Goal: Task Accomplishment & Management: Use online tool/utility

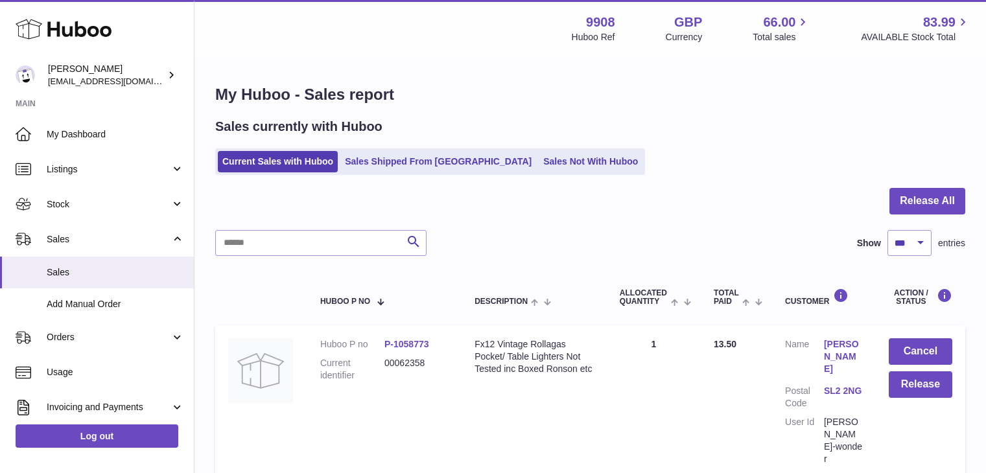
select select "***"
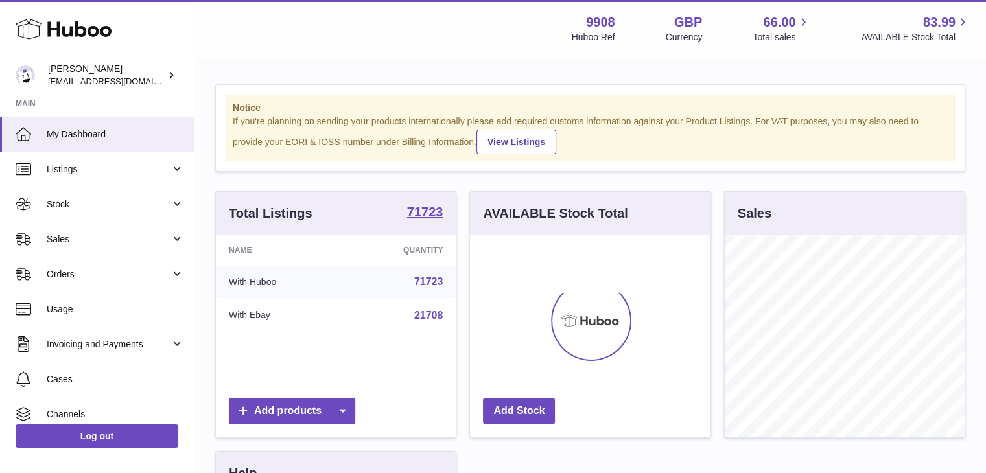
scroll to position [202, 240]
click at [87, 240] on span "Sales" at bounding box center [109, 239] width 124 height 12
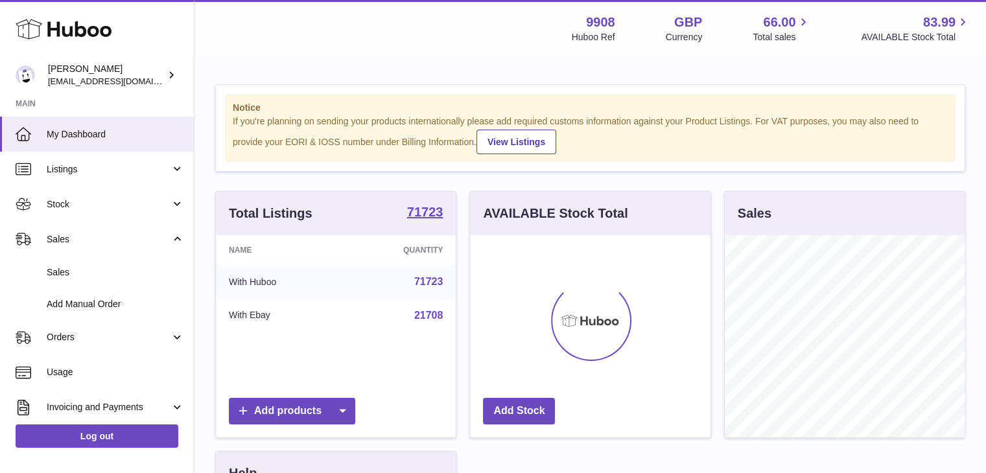
click at [78, 267] on span "Sales" at bounding box center [115, 272] width 137 height 12
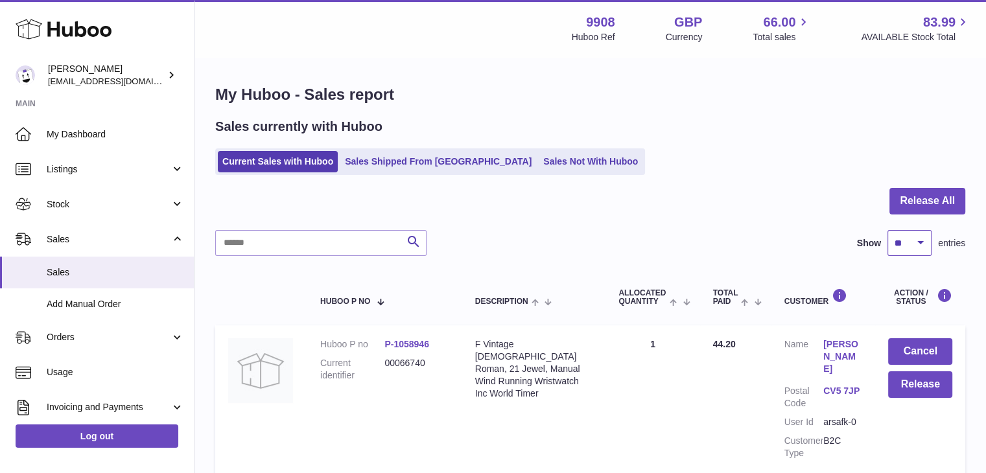
click at [912, 244] on select "** ** ** ***" at bounding box center [909, 243] width 44 height 26
select select "***"
click at [887, 230] on select "** ** ** ***" at bounding box center [909, 243] width 44 height 26
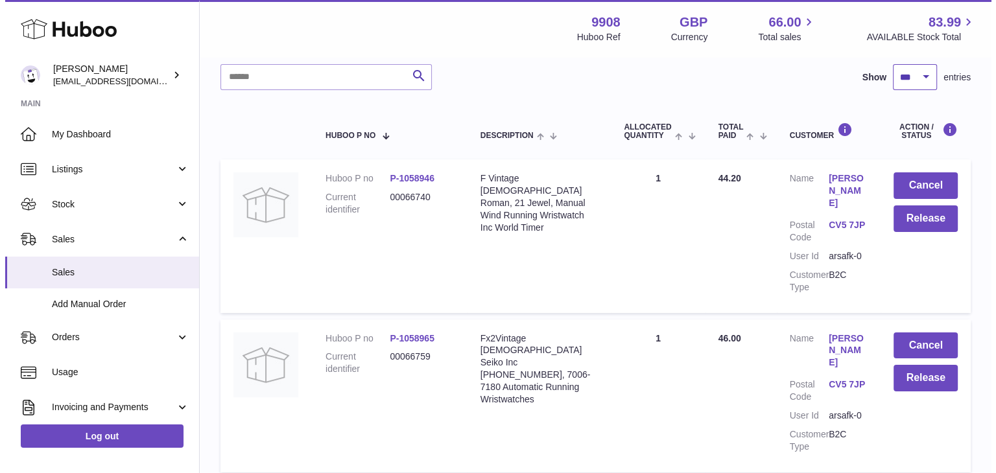
scroll to position [166, 0]
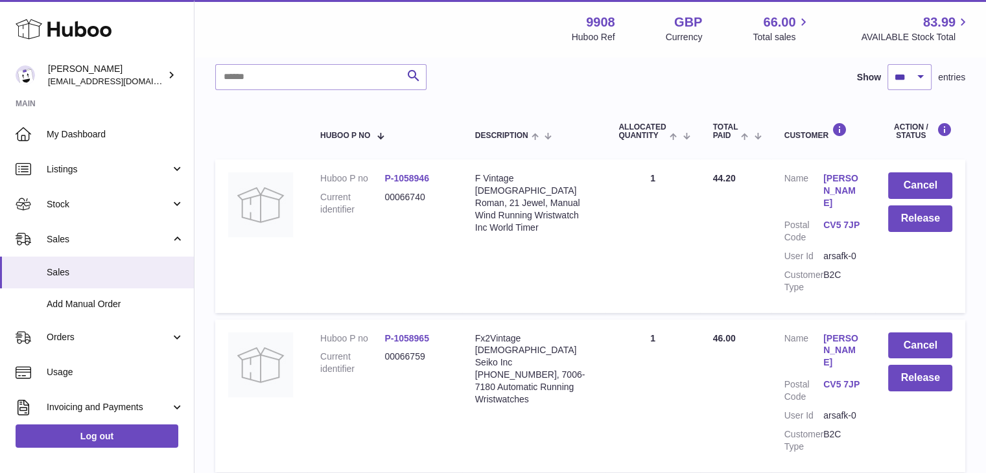
click at [823, 174] on link "[PERSON_NAME]" at bounding box center [842, 190] width 39 height 37
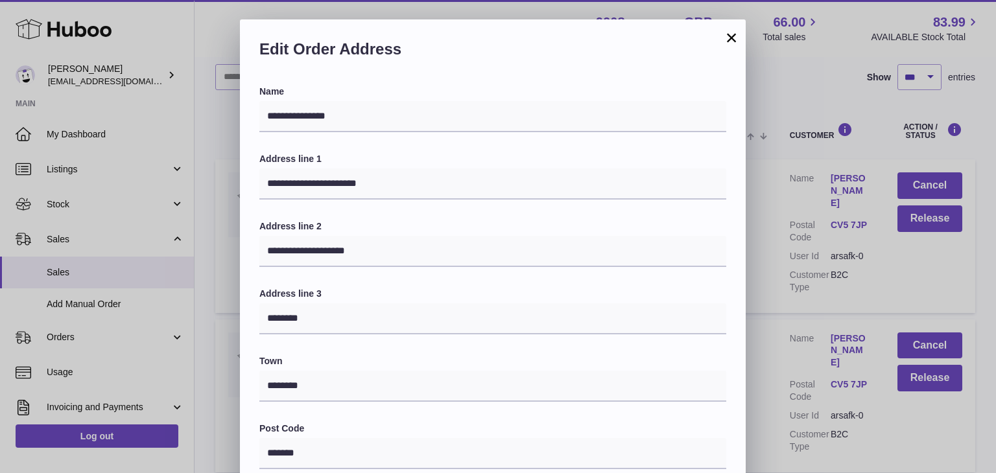
scroll to position [344, 0]
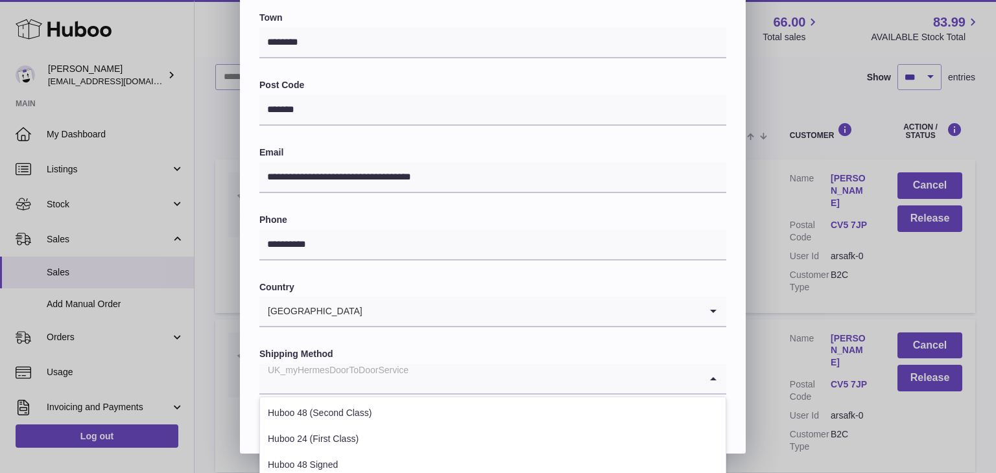
click at [393, 372] on div "UK_myHermesDoorToDoorService" at bounding box center [479, 379] width 441 height 30
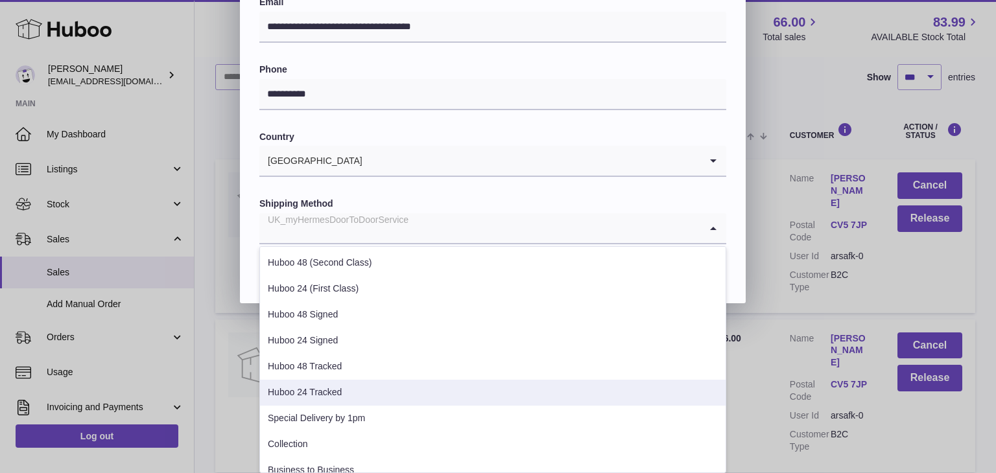
click at [363, 395] on li "Huboo 24 Tracked" at bounding box center [492, 393] width 465 height 26
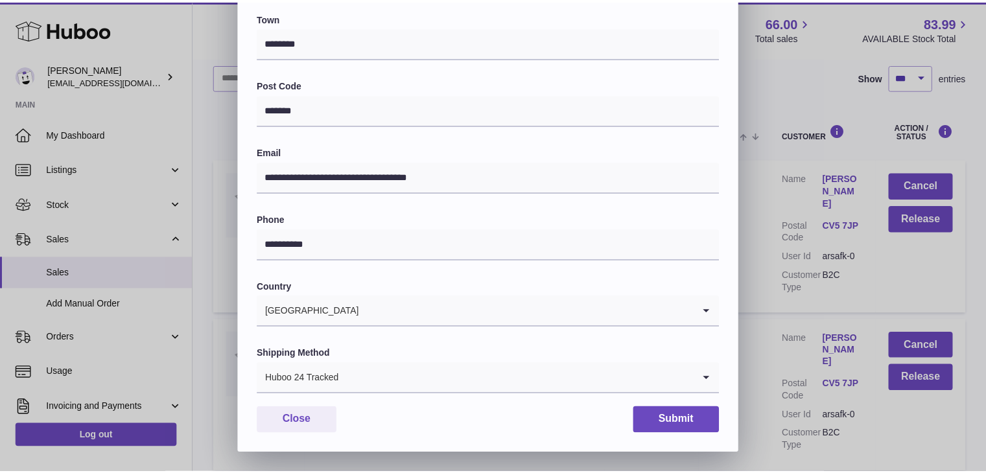
scroll to position [344, 0]
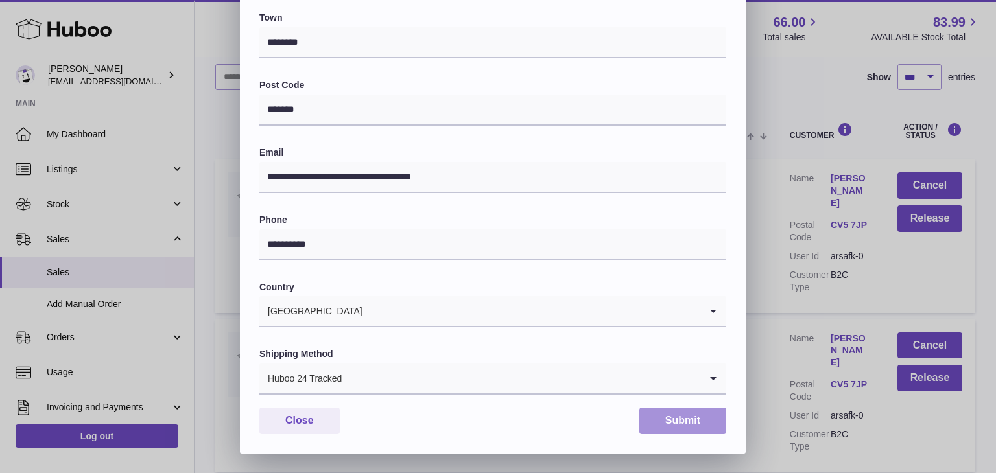
click at [662, 426] on button "Submit" at bounding box center [682, 421] width 87 height 27
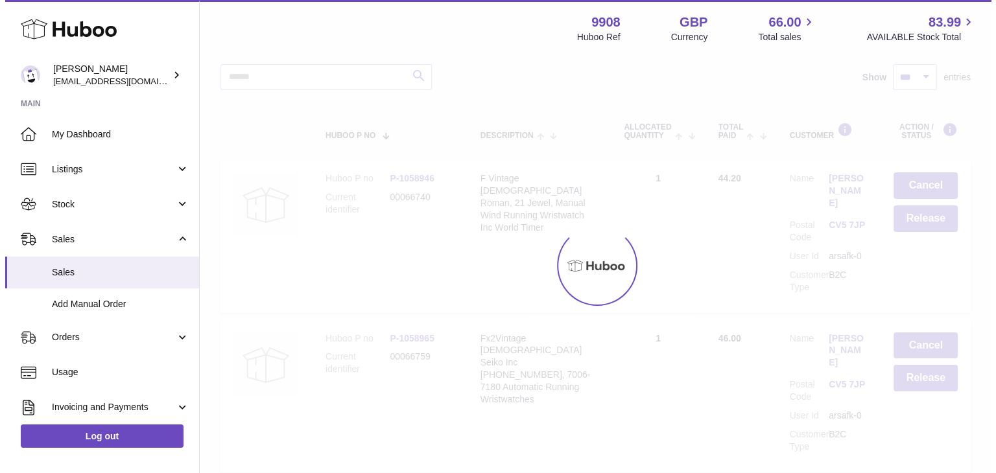
scroll to position [0, 0]
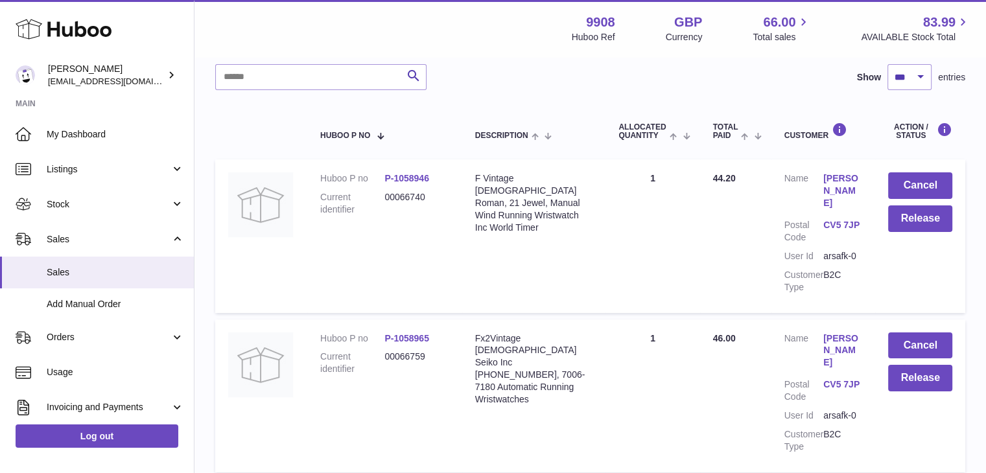
click at [830, 332] on link "[PERSON_NAME]" at bounding box center [842, 350] width 39 height 37
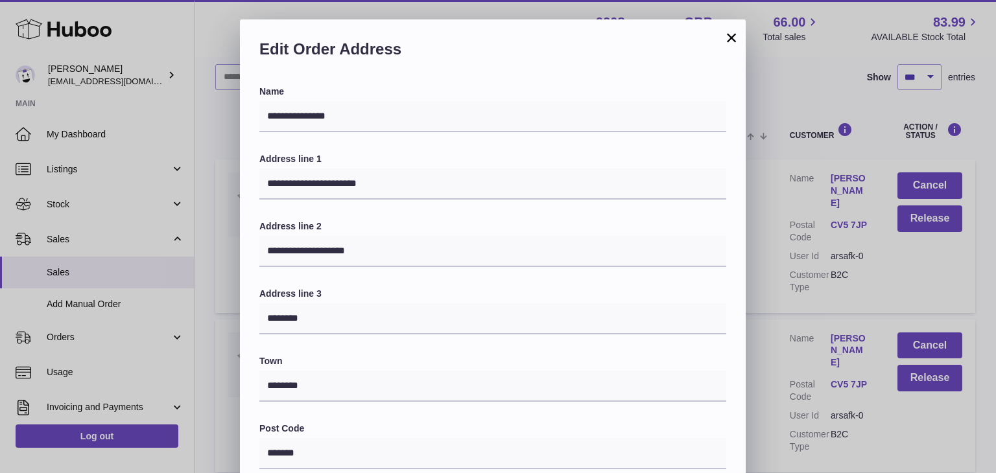
scroll to position [344, 0]
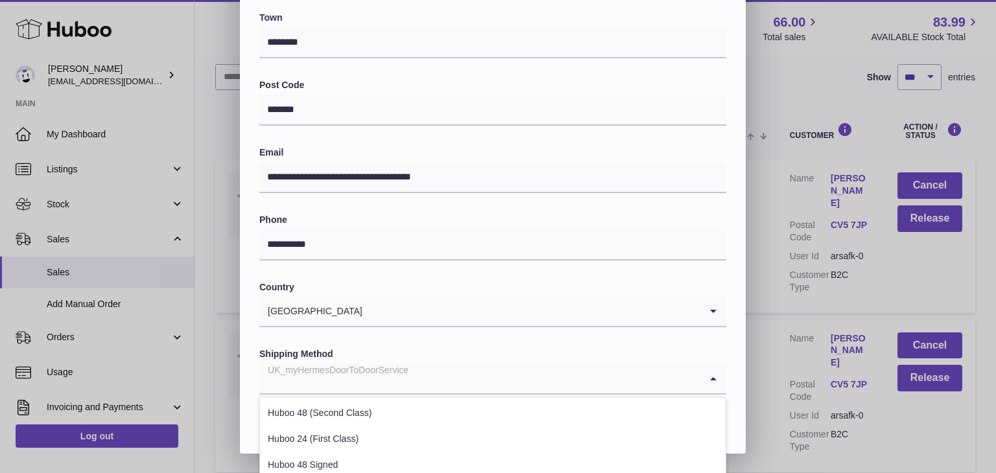
click at [408, 377] on input "Search for option" at bounding box center [479, 379] width 441 height 30
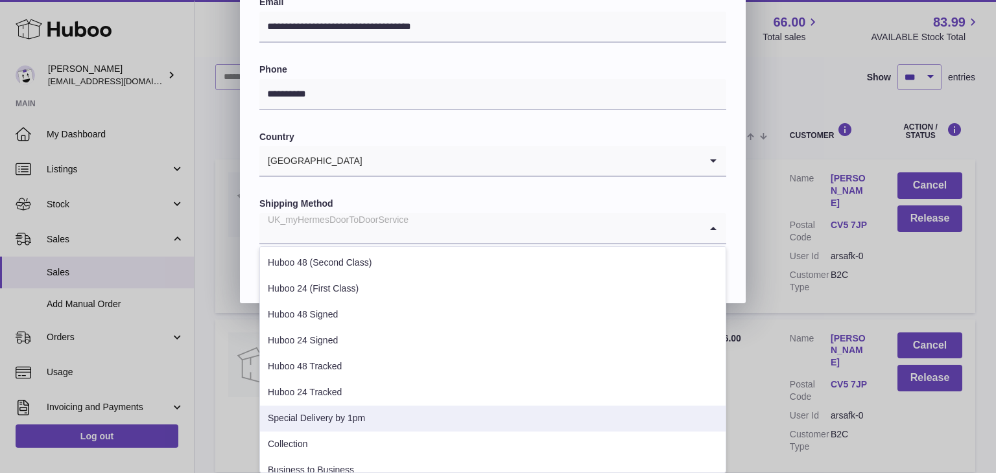
click at [360, 410] on li "Special Delivery by 1pm" at bounding box center [492, 419] width 465 height 26
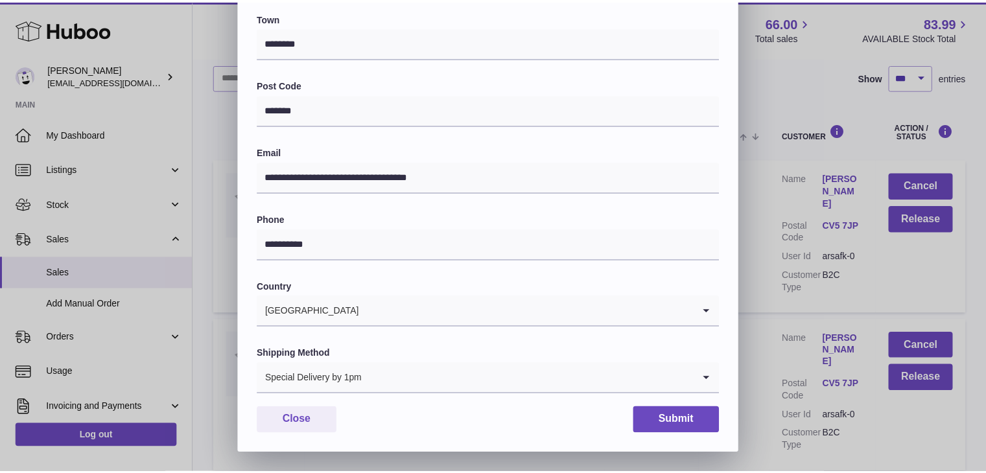
scroll to position [344, 0]
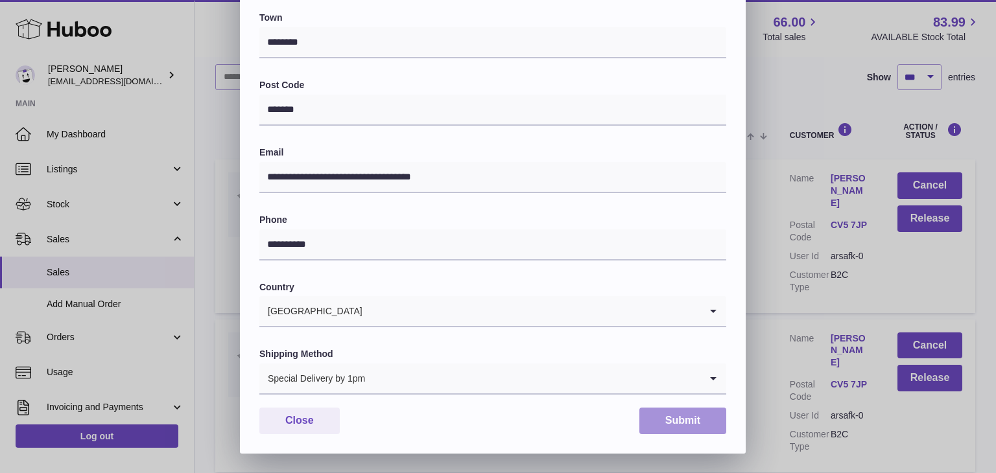
click at [689, 415] on button "Submit" at bounding box center [682, 421] width 87 height 27
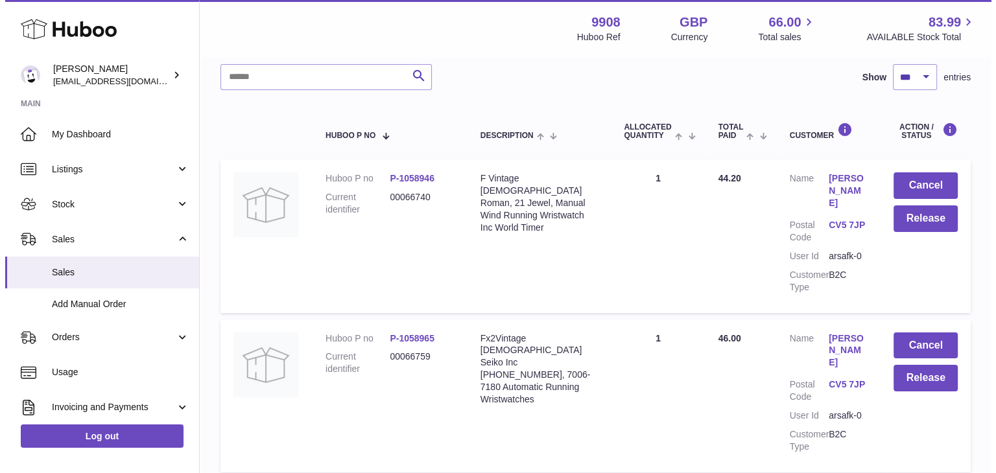
scroll to position [375, 0]
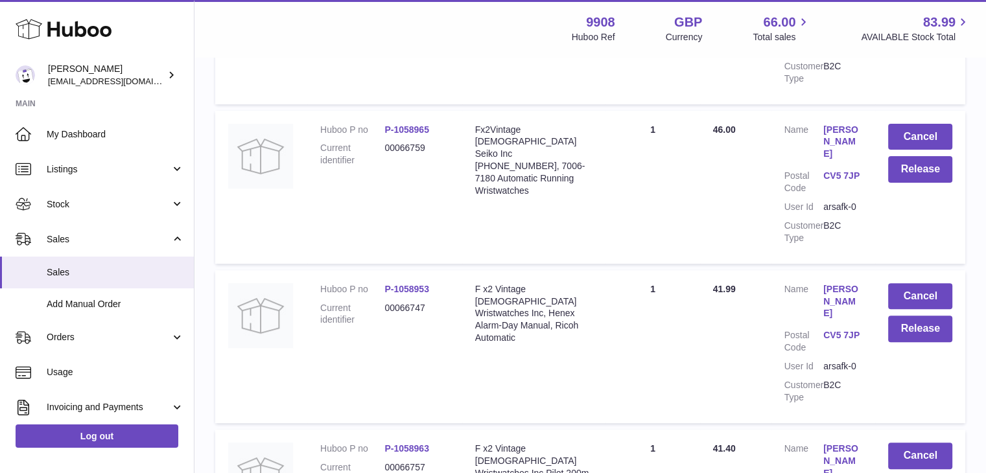
click at [835, 283] on link "[PERSON_NAME]" at bounding box center [842, 301] width 39 height 37
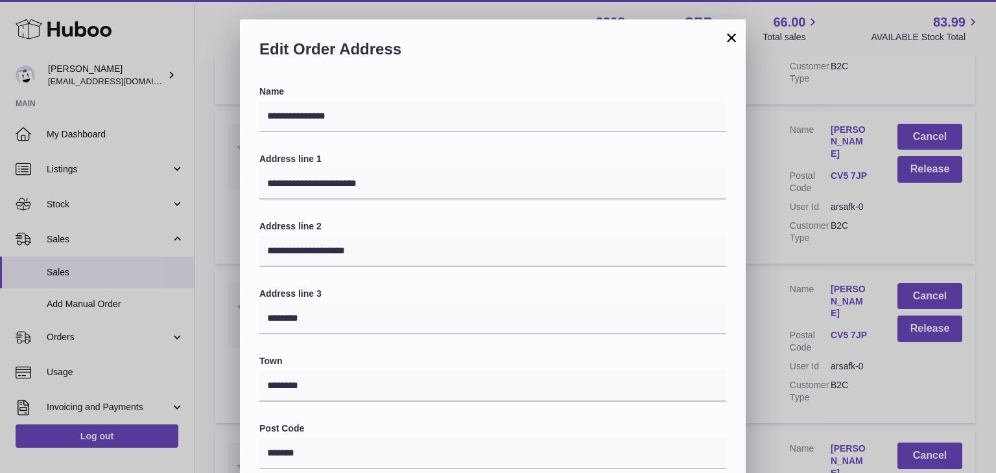
scroll to position [344, 0]
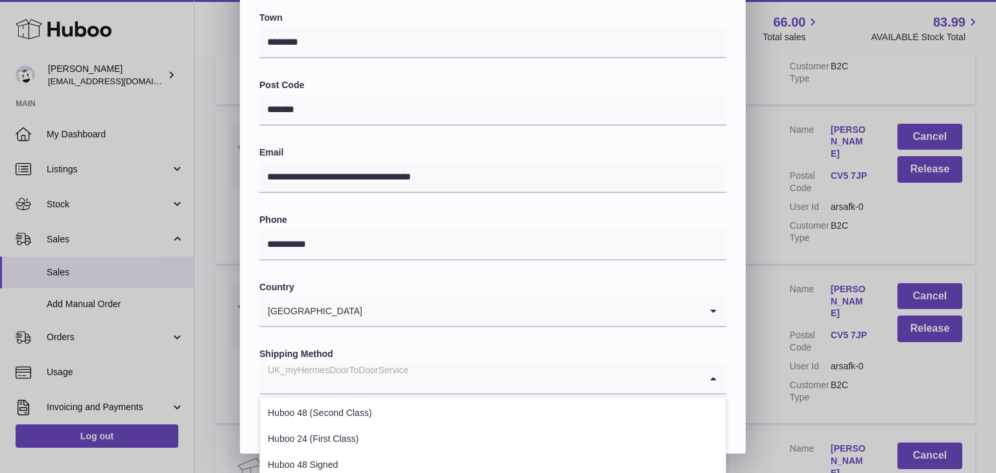
click at [412, 381] on input "Search for option" at bounding box center [479, 379] width 441 height 30
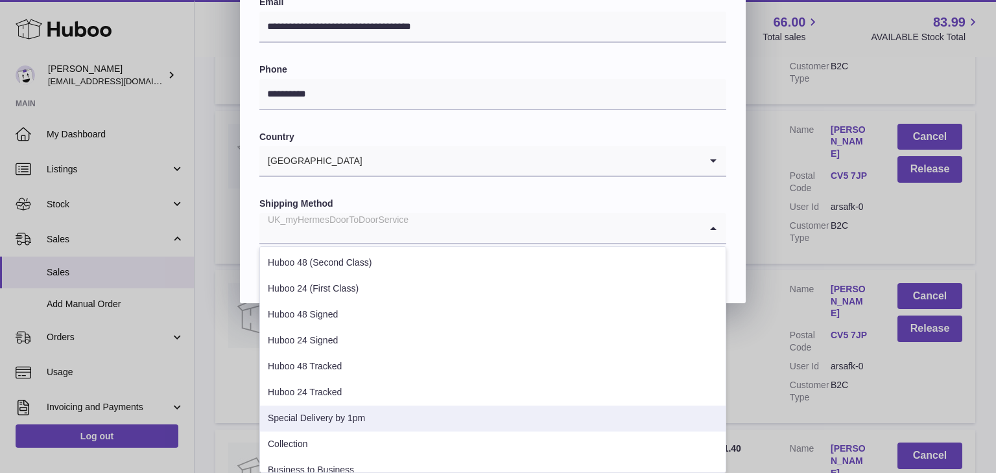
click at [377, 419] on li "Special Delivery by 1pm" at bounding box center [492, 419] width 465 height 26
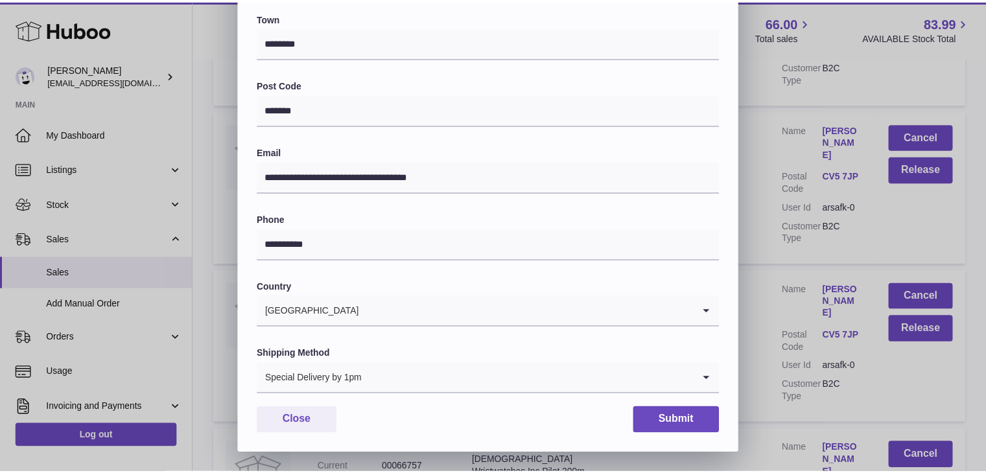
scroll to position [344, 0]
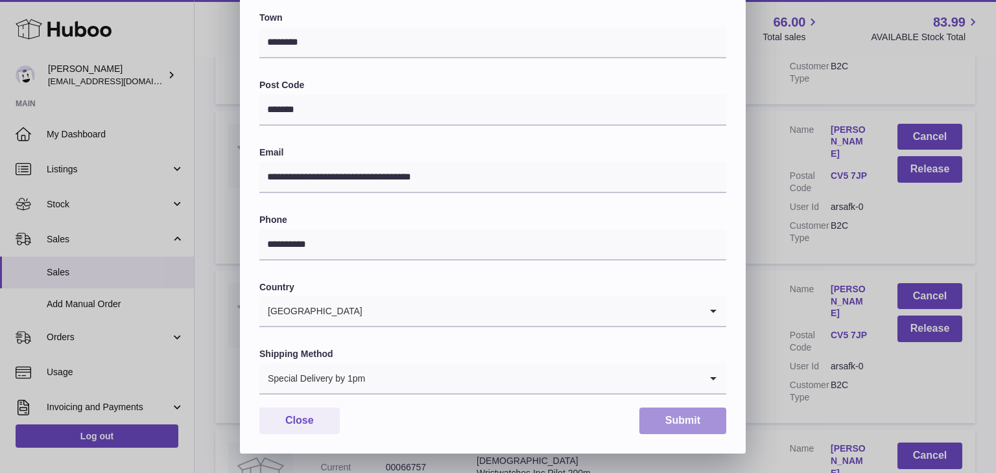
click at [679, 415] on button "Submit" at bounding box center [682, 421] width 87 height 27
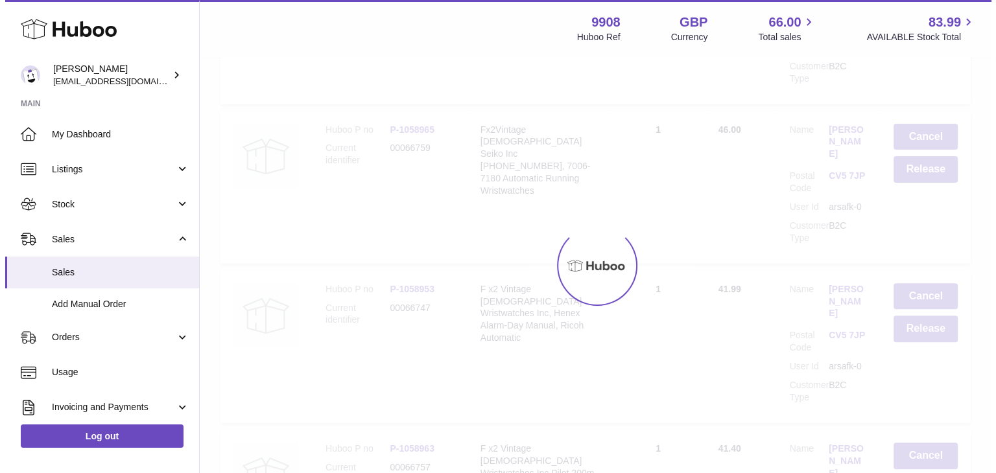
scroll to position [0, 0]
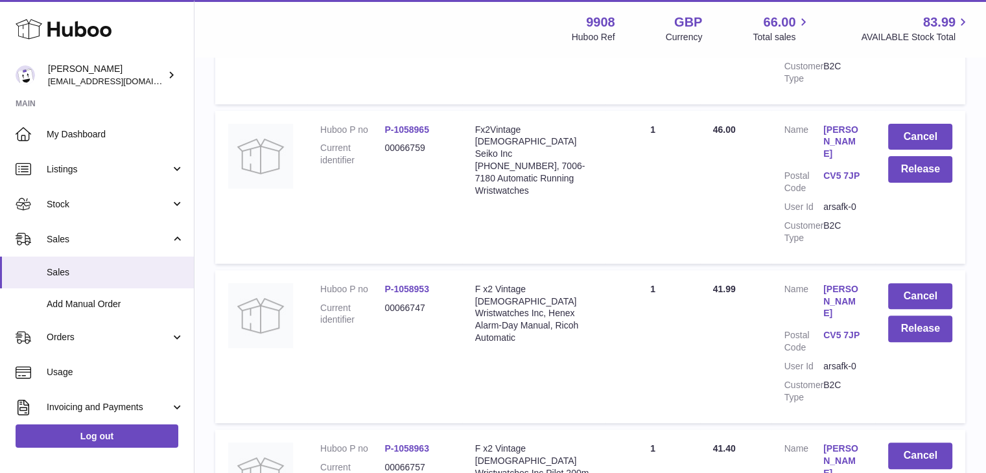
click at [823, 443] on link "[PERSON_NAME]" at bounding box center [842, 461] width 39 height 37
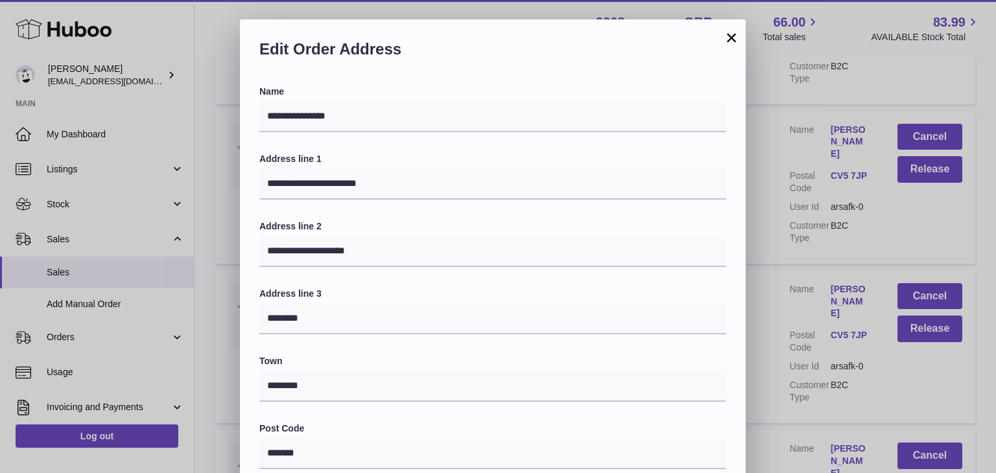
scroll to position [344, 0]
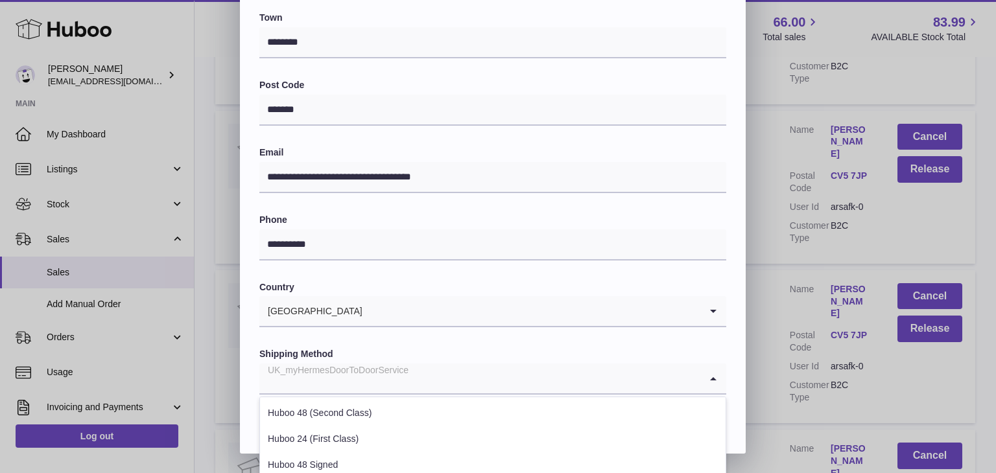
click at [396, 387] on div "UK_myHermesDoorToDoorService" at bounding box center [479, 379] width 441 height 30
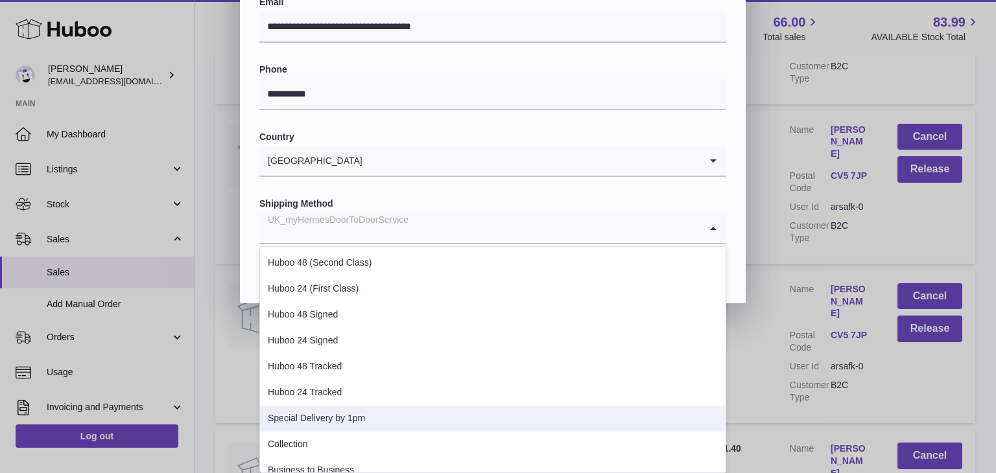
click at [376, 406] on li "Special Delivery by 1pm" at bounding box center [492, 419] width 465 height 26
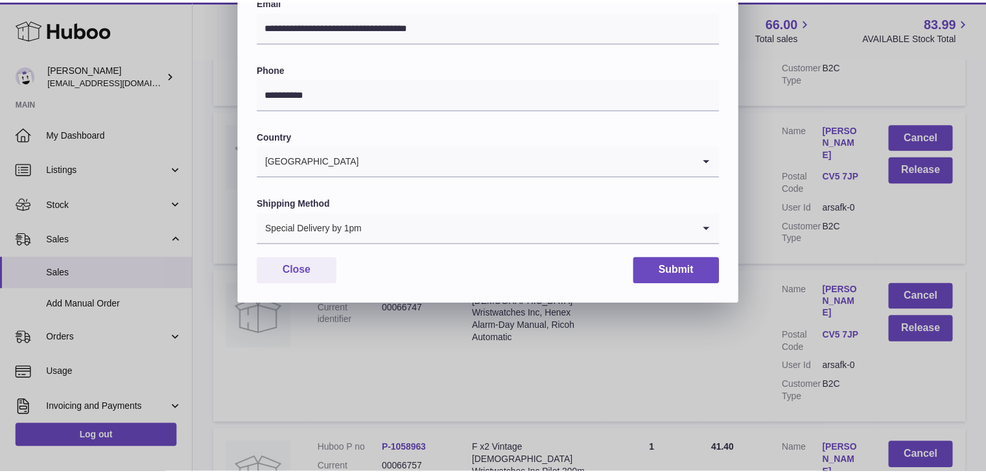
scroll to position [344, 0]
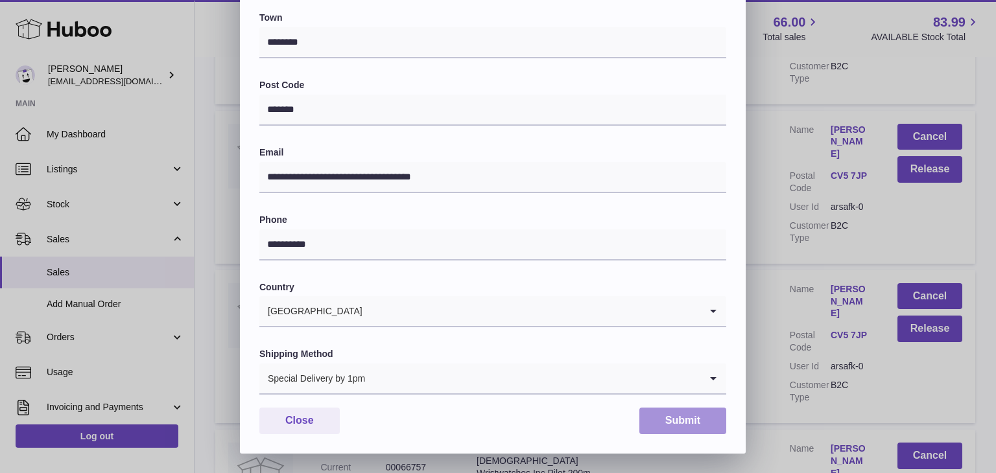
click at [665, 419] on button "Submit" at bounding box center [682, 421] width 87 height 27
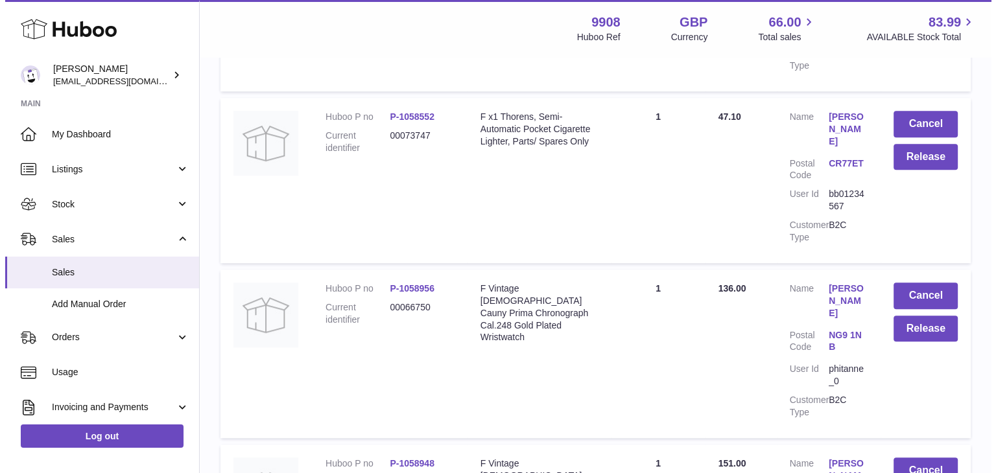
scroll to position [875, 0]
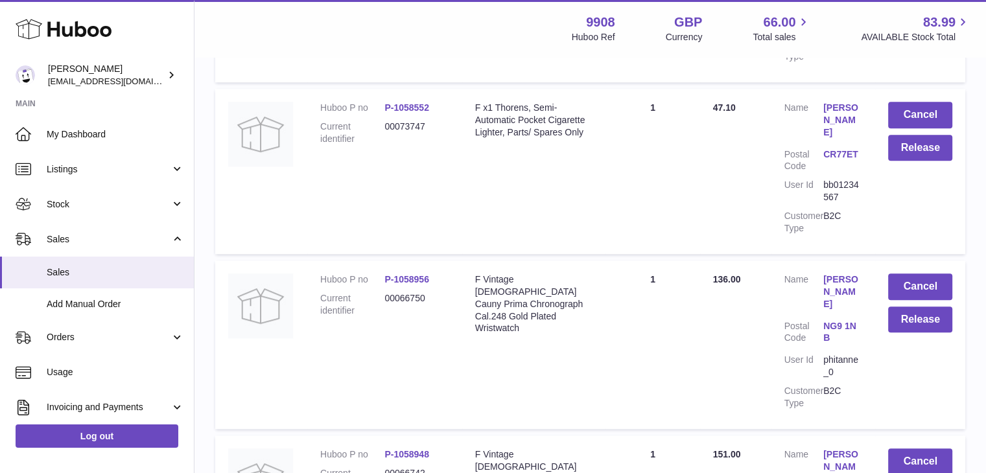
click at [826, 274] on link "[PERSON_NAME]" at bounding box center [842, 292] width 39 height 37
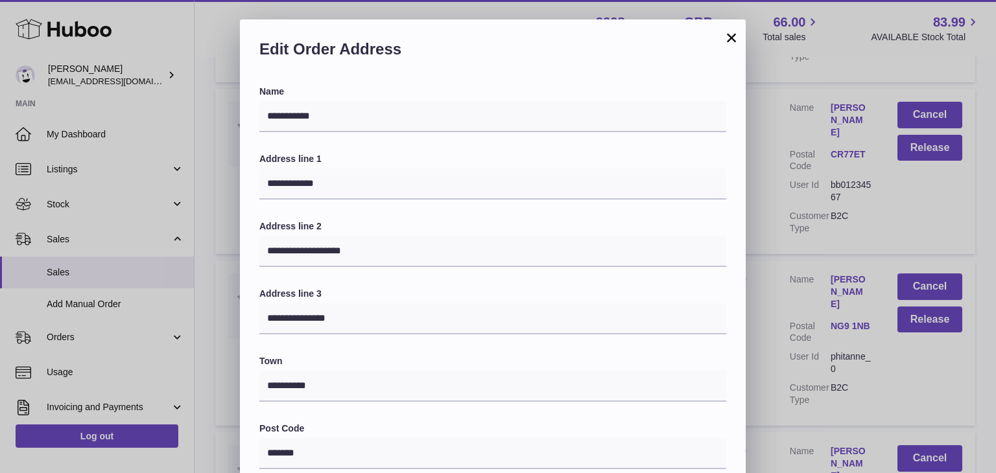
scroll to position [344, 0]
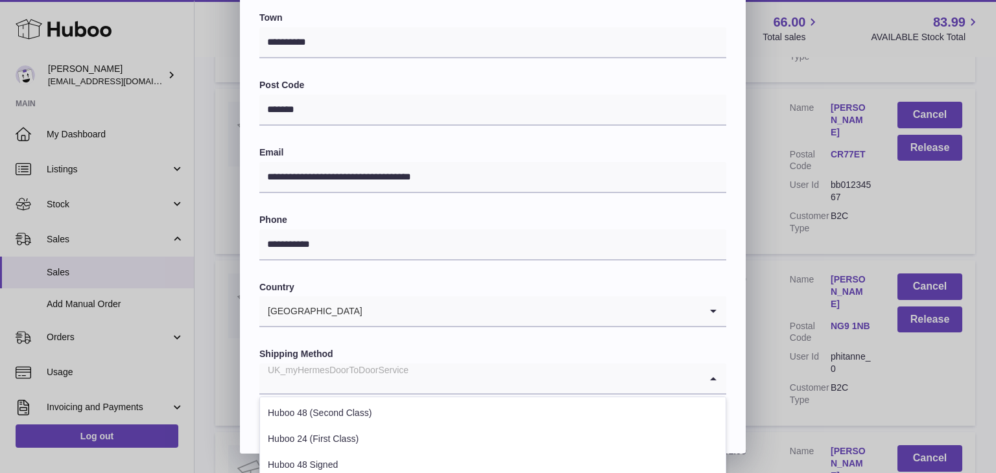
click at [416, 379] on input "Search for option" at bounding box center [479, 379] width 441 height 30
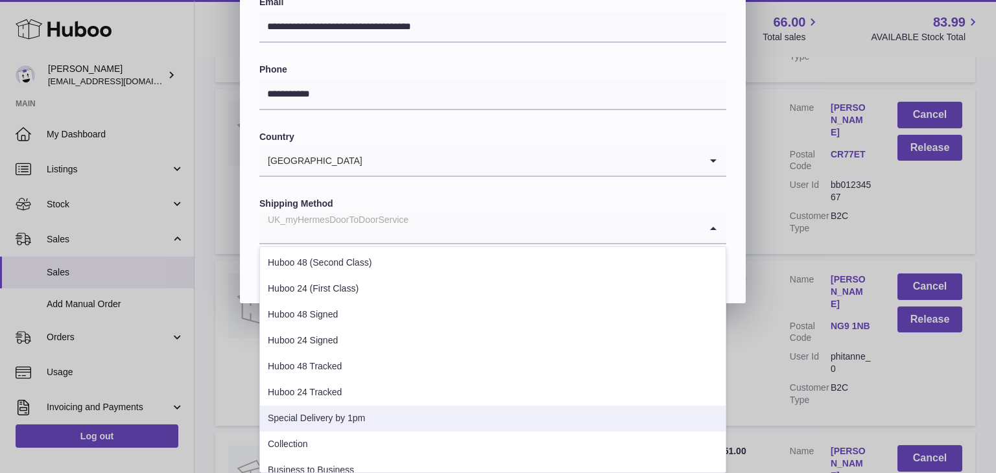
click at [372, 421] on li "Special Delivery by 1pm" at bounding box center [492, 419] width 465 height 26
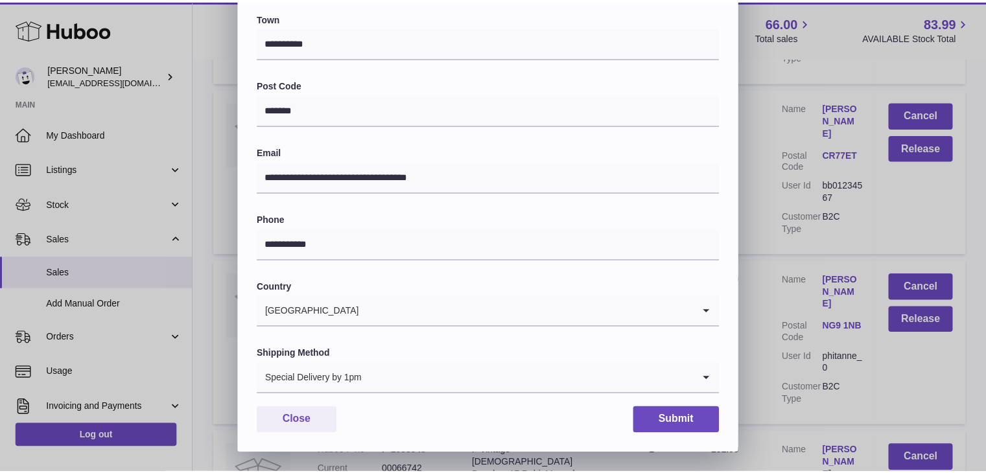
scroll to position [344, 0]
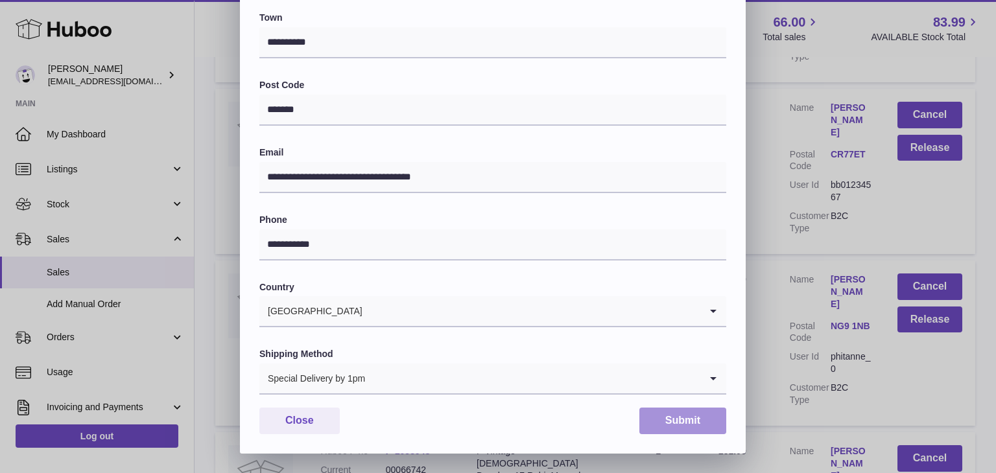
click at [677, 420] on button "Submit" at bounding box center [682, 421] width 87 height 27
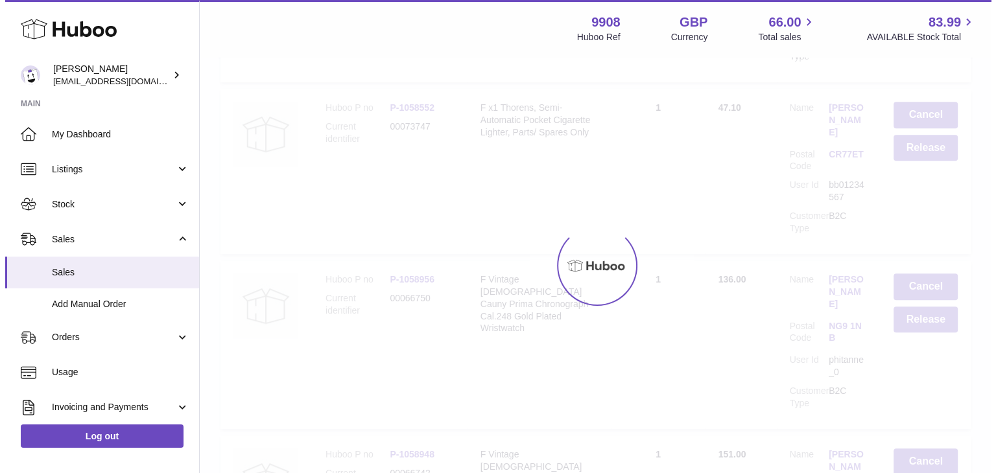
scroll to position [0, 0]
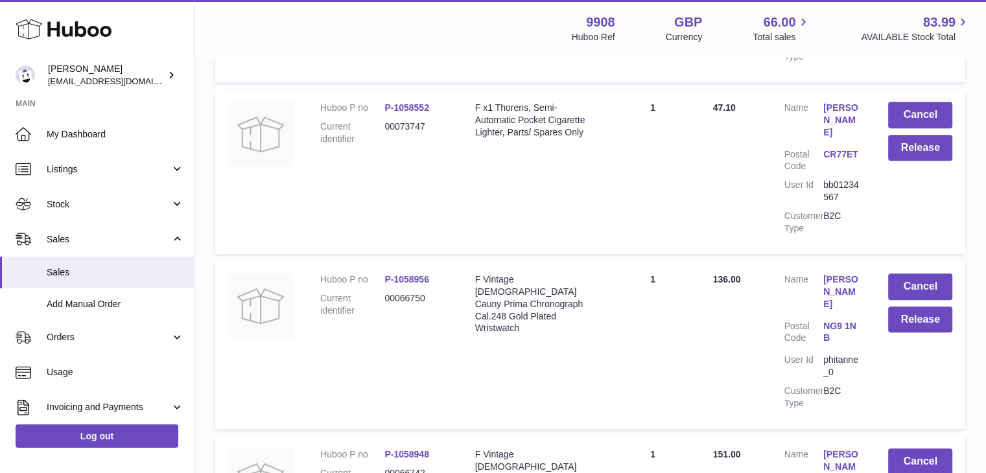
click at [826, 448] on link "[PERSON_NAME]" at bounding box center [842, 466] width 39 height 37
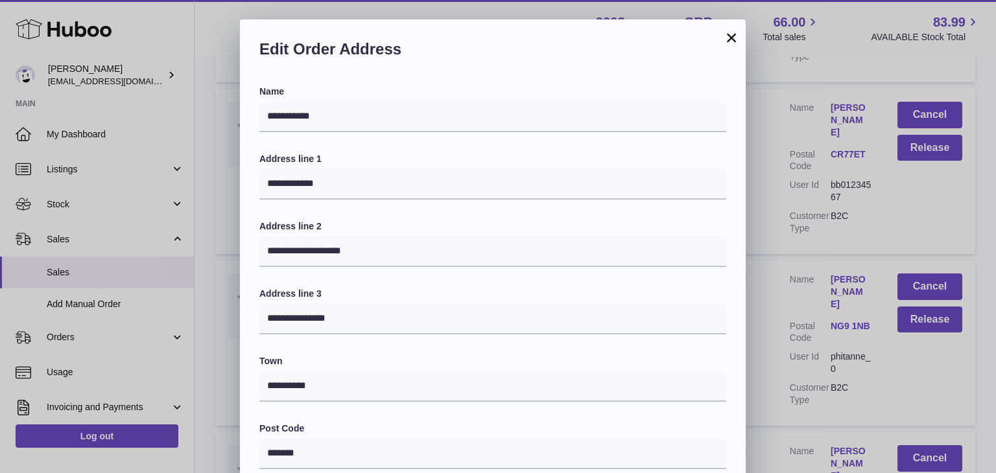
scroll to position [344, 0]
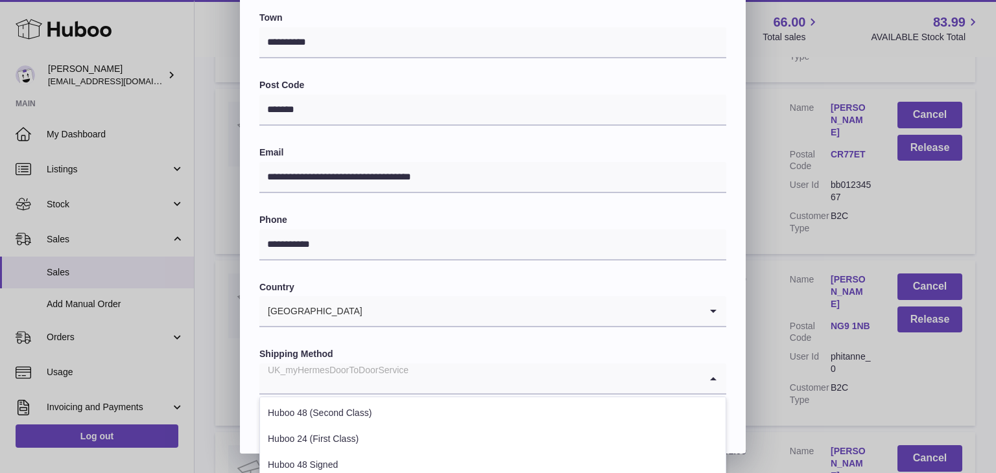
click at [421, 371] on input "Search for option" at bounding box center [479, 379] width 441 height 30
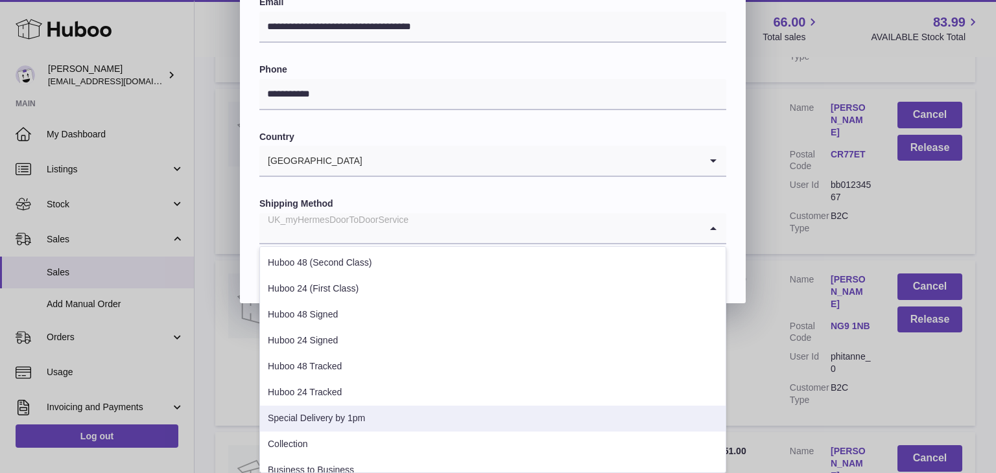
click at [368, 409] on li "Special Delivery by 1pm" at bounding box center [492, 419] width 465 height 26
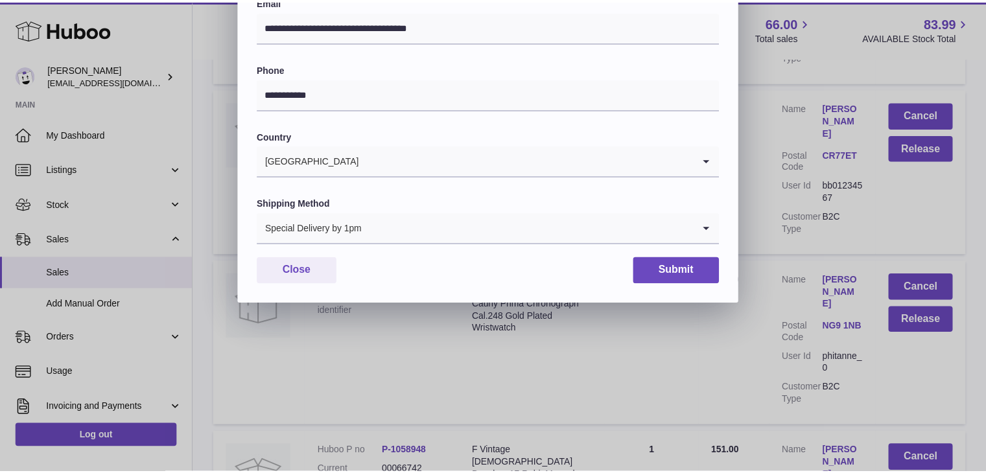
scroll to position [344, 0]
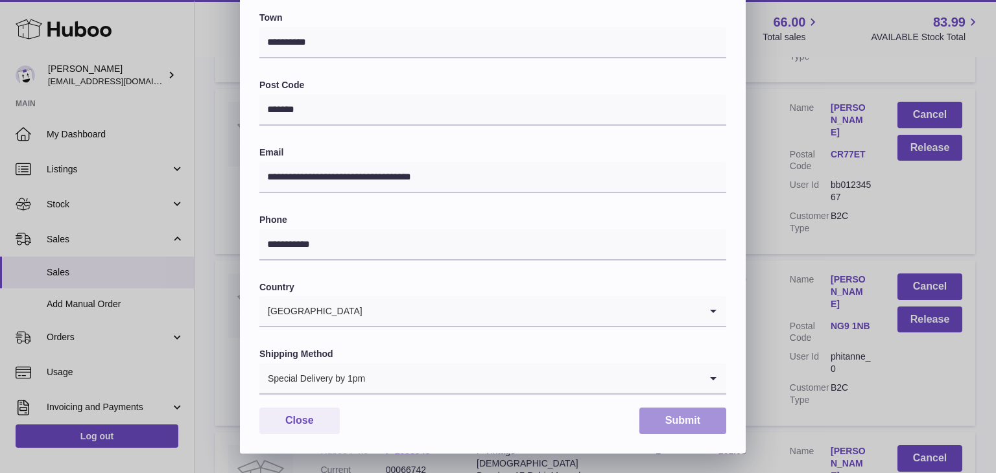
click at [682, 418] on button "Submit" at bounding box center [682, 421] width 87 height 27
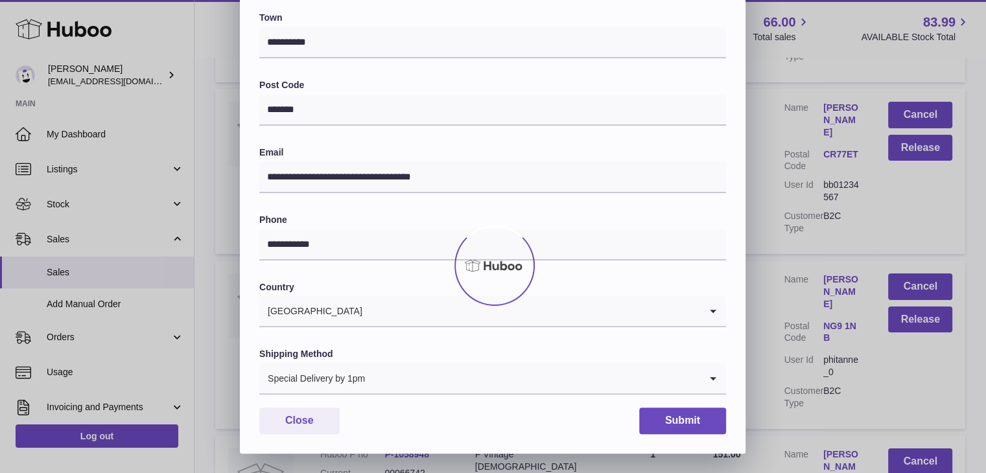
scroll to position [0, 0]
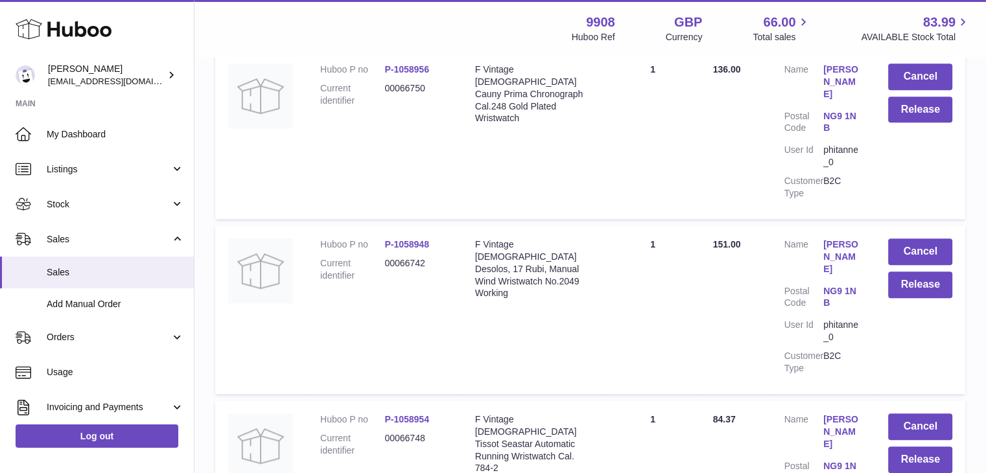
click at [833, 413] on link "[PERSON_NAME]" at bounding box center [842, 431] width 39 height 37
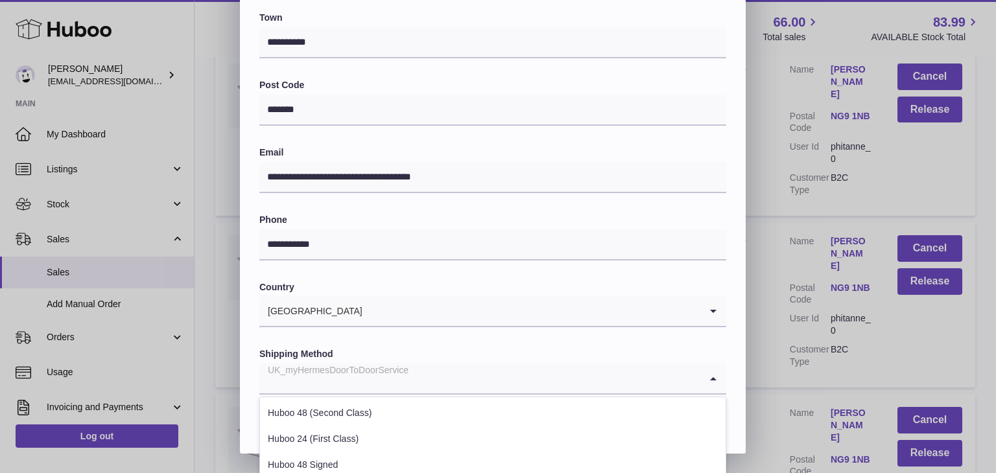
click at [421, 382] on input "Search for option" at bounding box center [479, 379] width 441 height 30
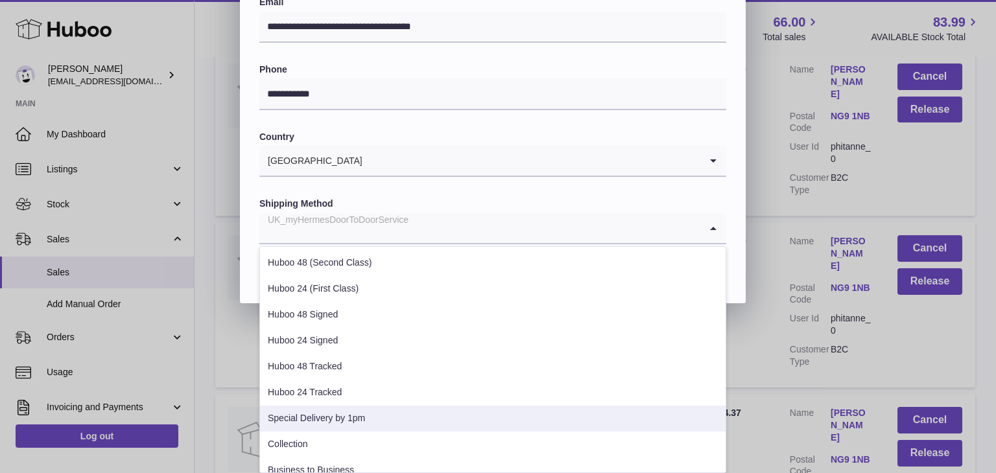
click at [390, 409] on li "Special Delivery by 1pm" at bounding box center [492, 419] width 465 height 26
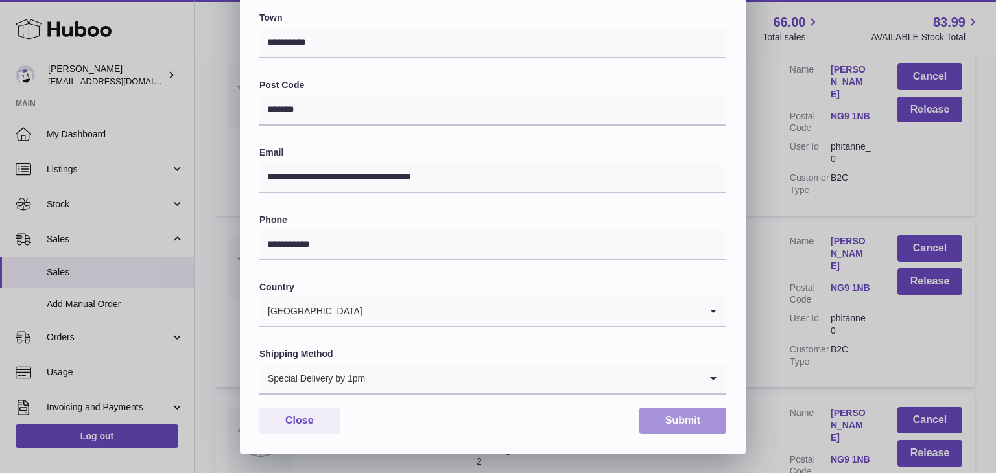
click at [666, 413] on button "Submit" at bounding box center [682, 421] width 87 height 27
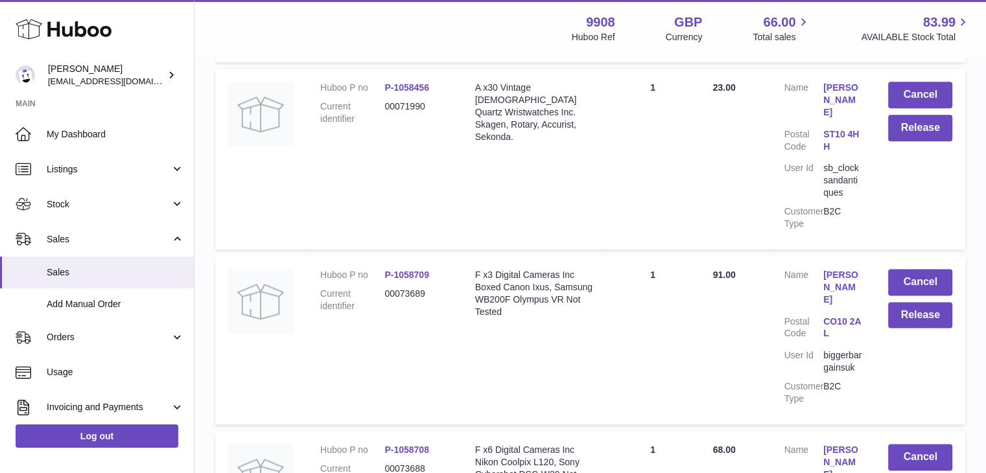
click at [836, 269] on link "[PERSON_NAME]" at bounding box center [842, 287] width 39 height 37
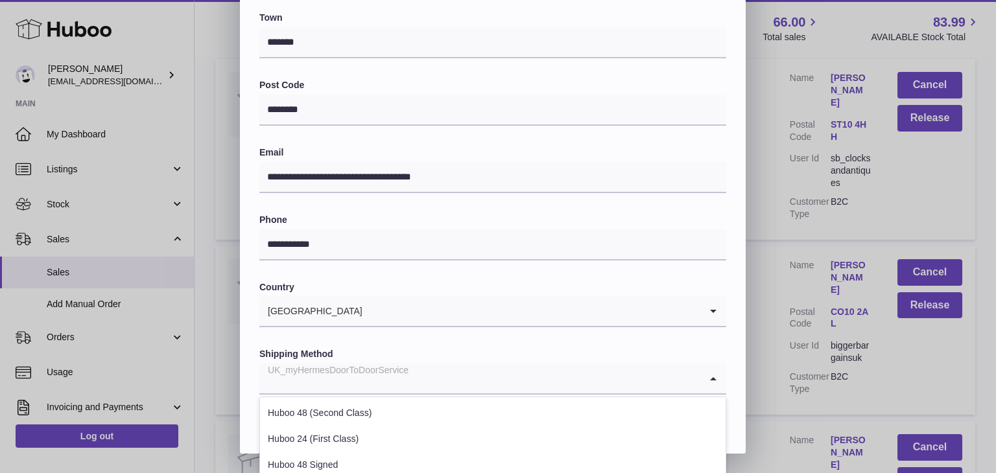
click at [434, 381] on input "Search for option" at bounding box center [479, 379] width 441 height 30
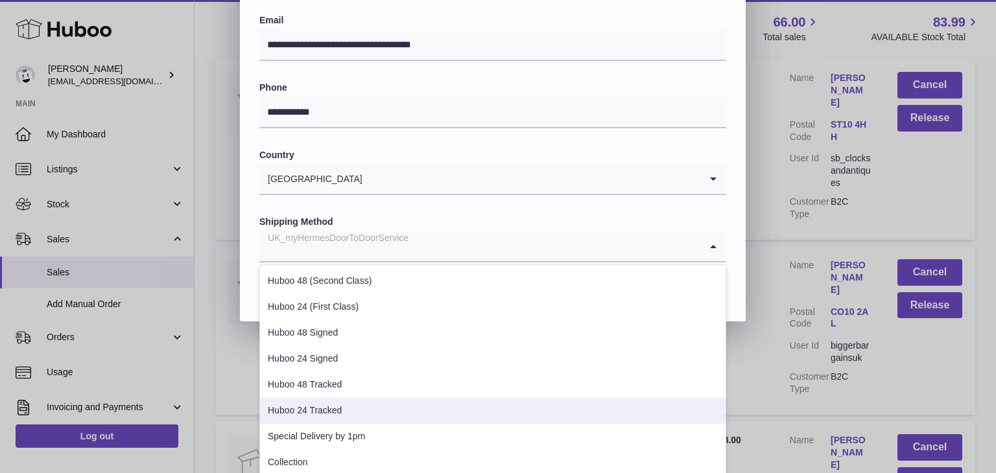
click at [390, 403] on li "Huboo 24 Tracked" at bounding box center [492, 411] width 465 height 26
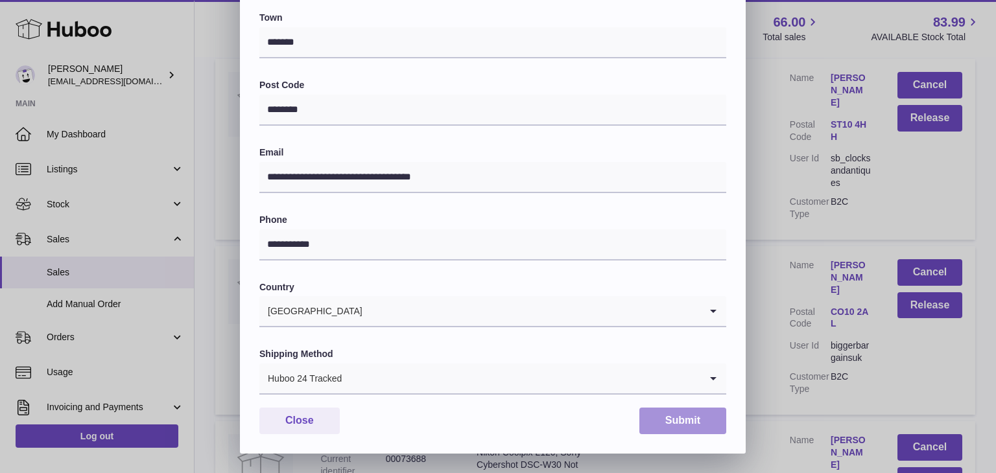
click at [671, 421] on button "Submit" at bounding box center [682, 421] width 87 height 27
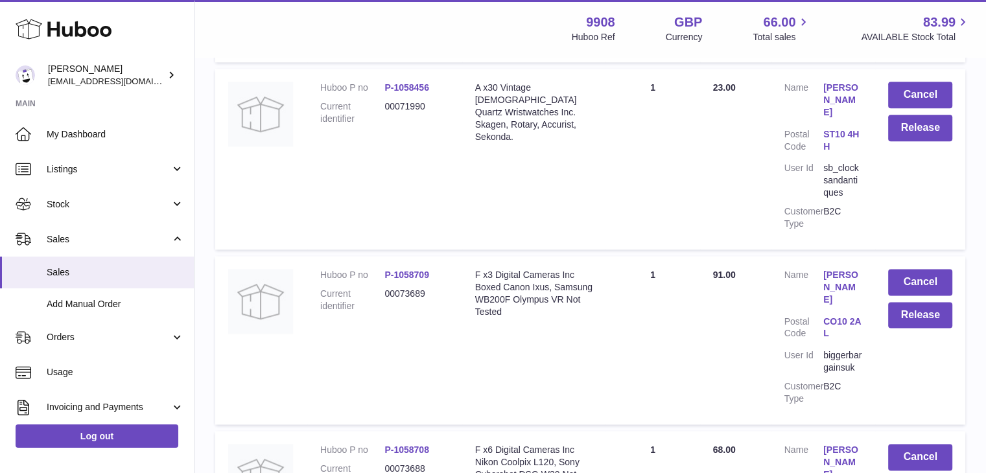
click at [834, 444] on link "[PERSON_NAME]" at bounding box center [842, 462] width 39 height 37
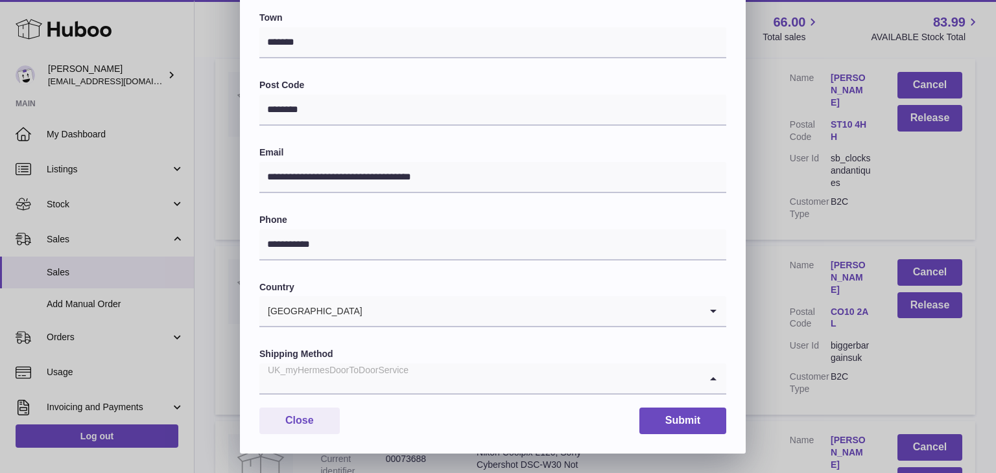
click at [410, 369] on input "Search for option" at bounding box center [479, 379] width 441 height 30
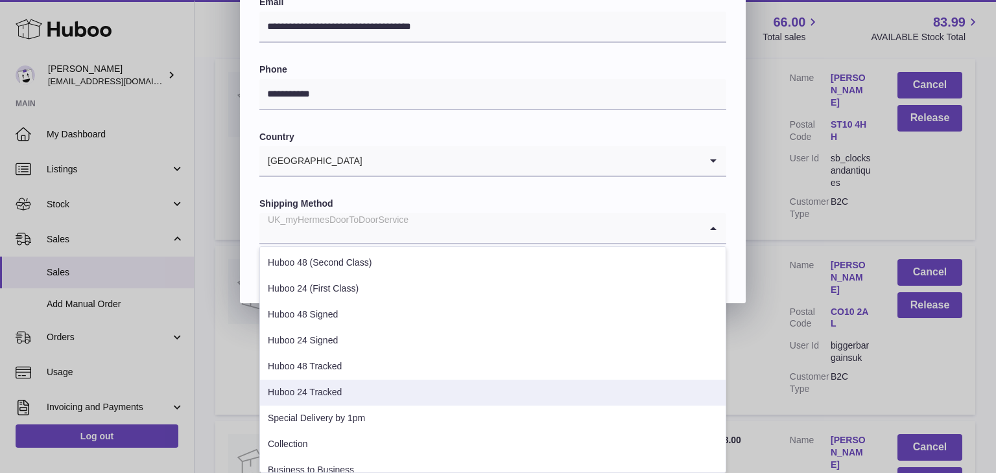
click at [367, 396] on li "Huboo 24 Tracked" at bounding box center [492, 393] width 465 height 26
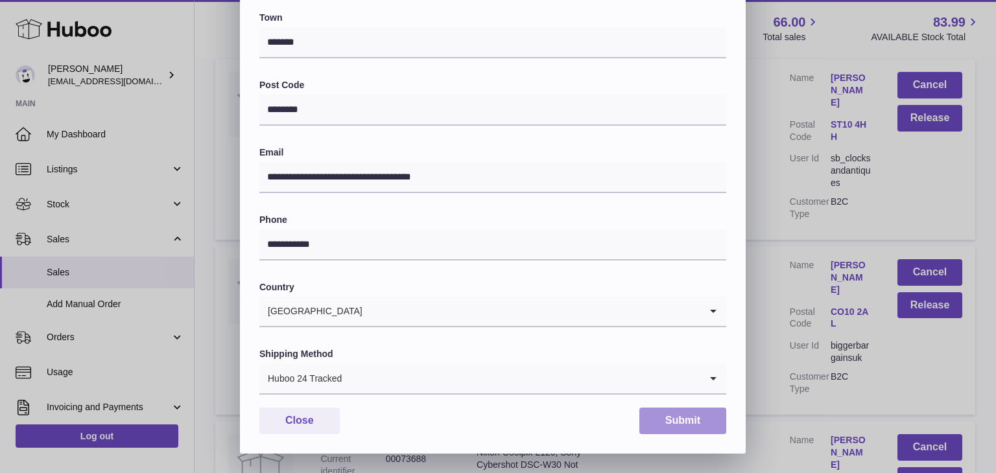
click at [667, 426] on button "Submit" at bounding box center [682, 421] width 87 height 27
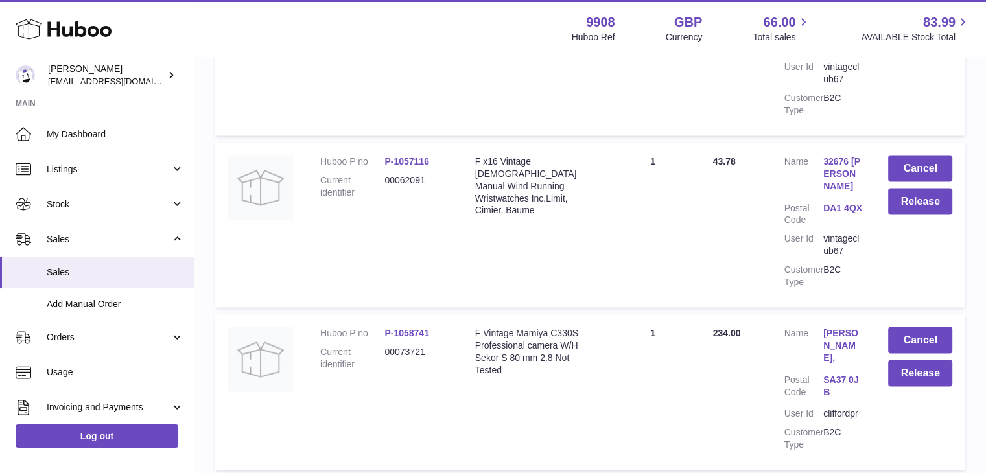
scroll to position [15675, 0]
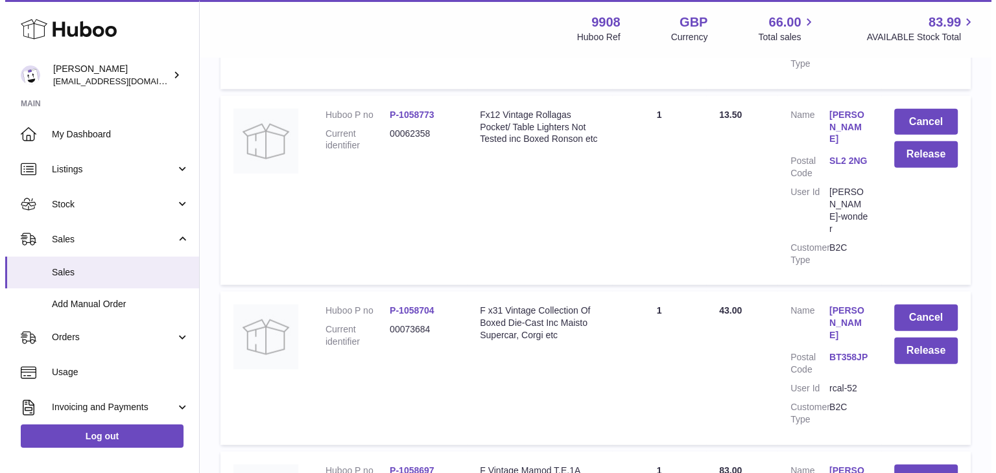
scroll to position [2995, 0]
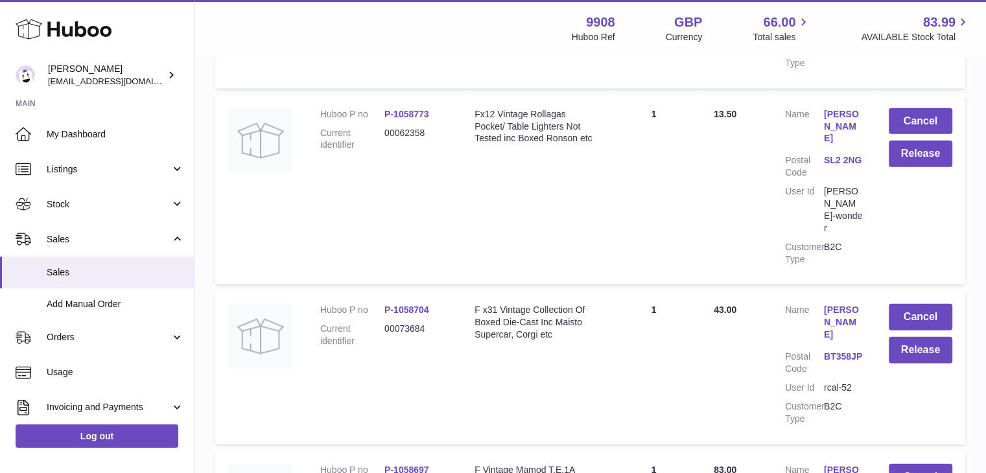
click at [775, 257] on div at bounding box center [493, 236] width 986 height 473
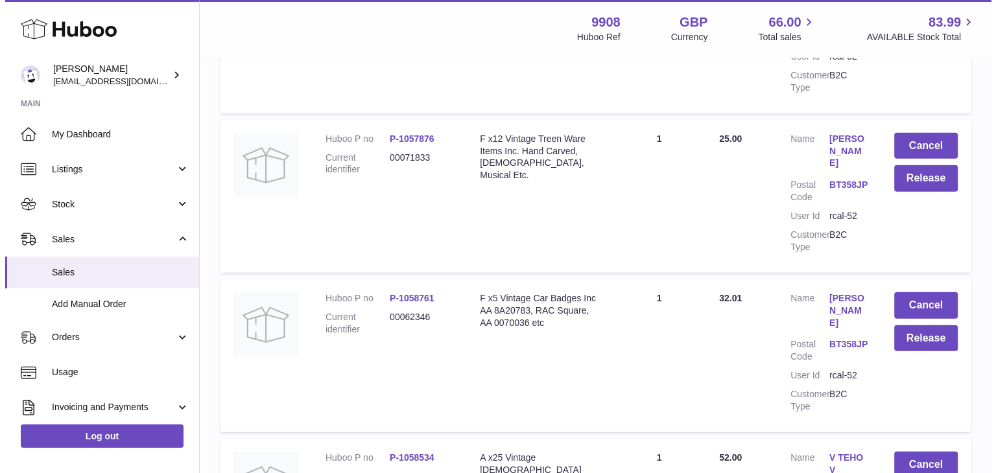
scroll to position [3500, 0]
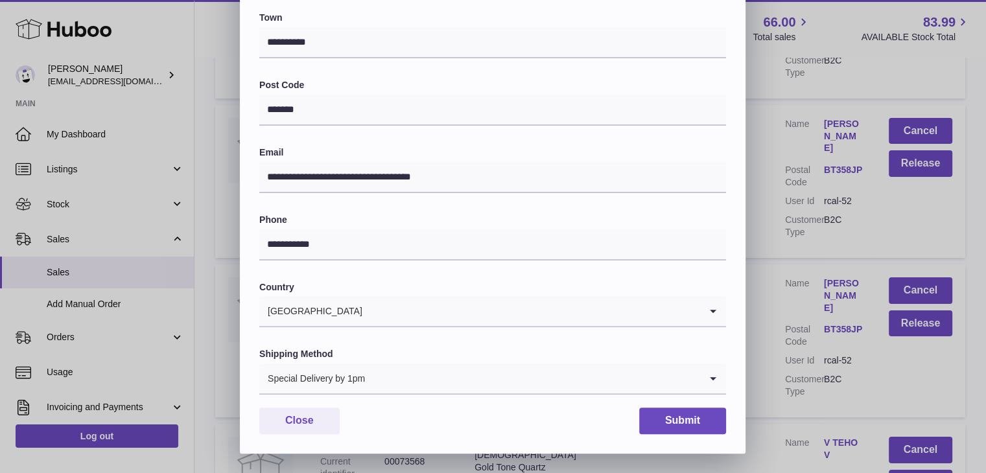
scroll to position [0, 0]
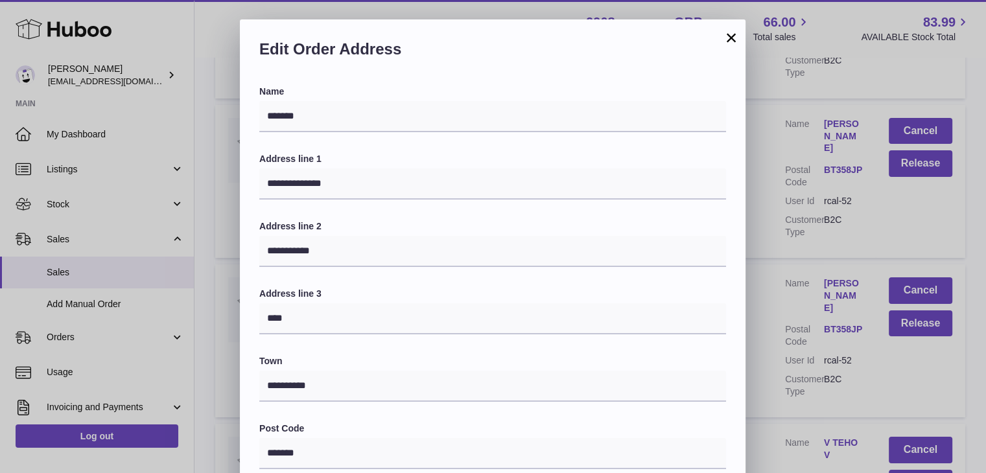
click at [763, 314] on div "**********" at bounding box center [493, 408] width 986 height 778
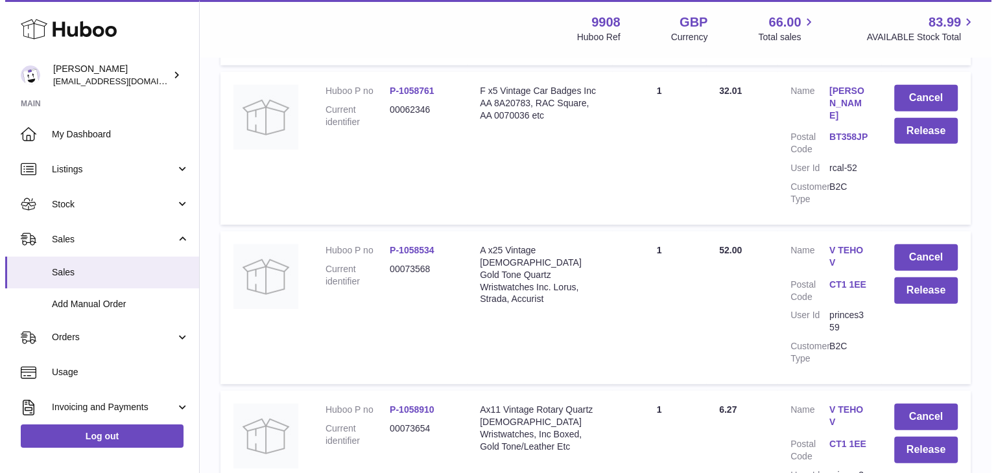
scroll to position [3694, 0]
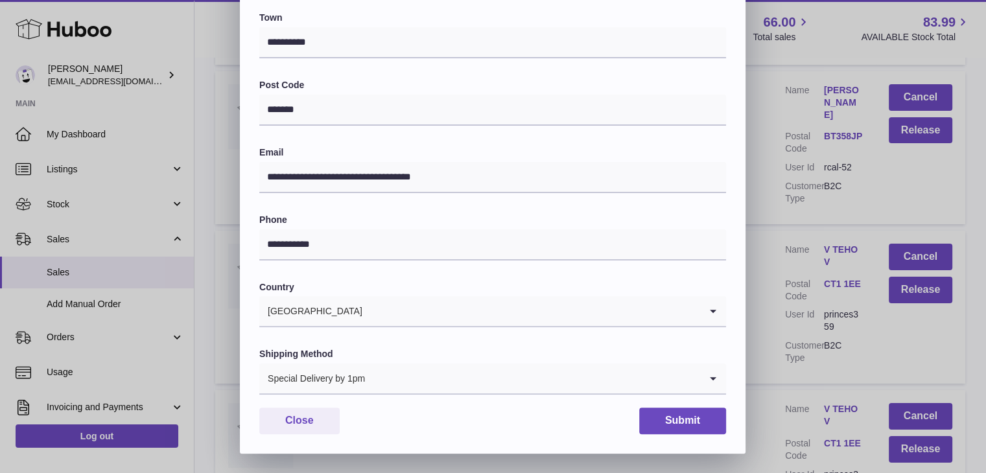
scroll to position [0, 0]
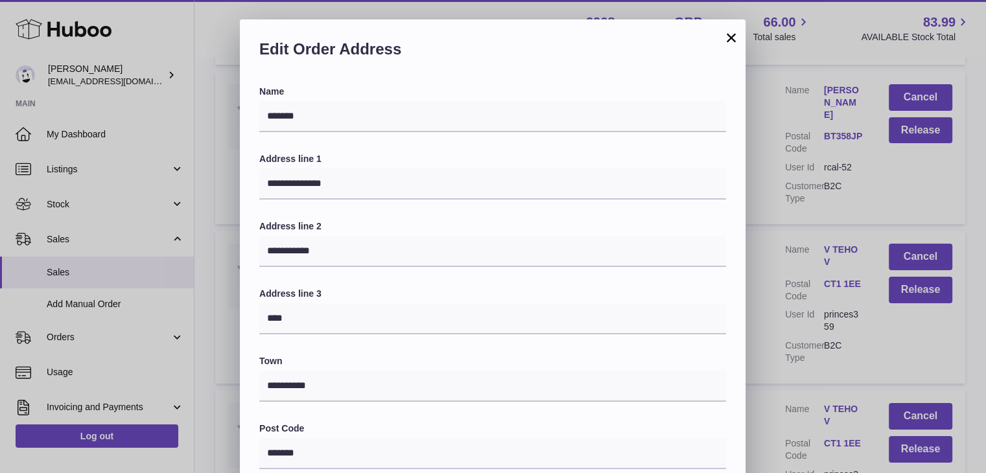
click at [756, 296] on div "**********" at bounding box center [493, 408] width 986 height 778
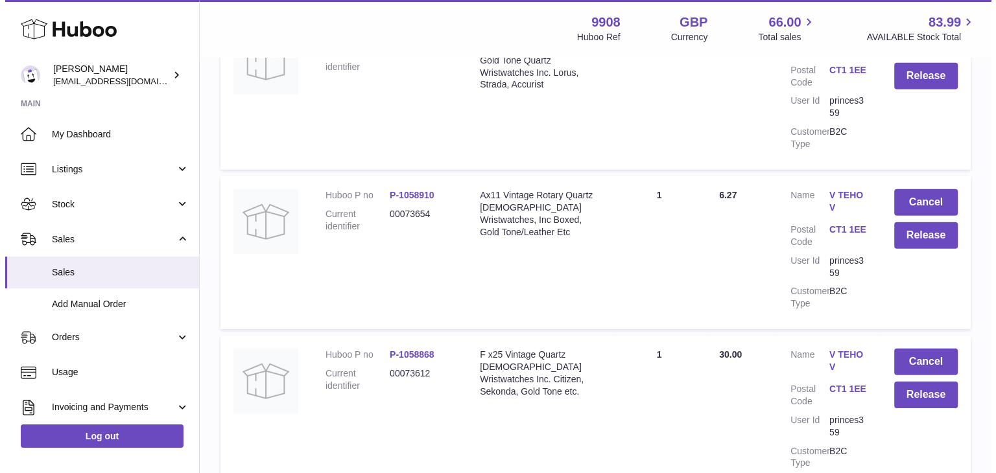
scroll to position [3928, 0]
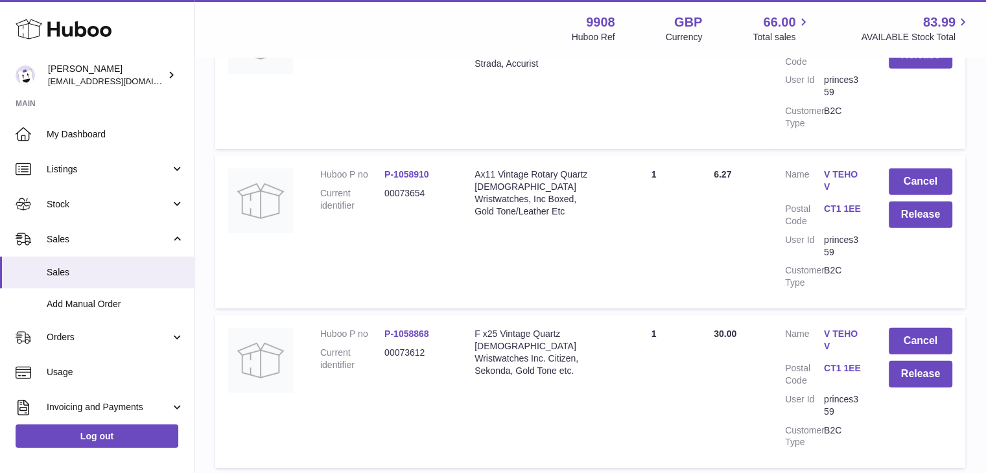
drag, startPoint x: 839, startPoint y: 169, endPoint x: 839, endPoint y: 178, distance: 9.1
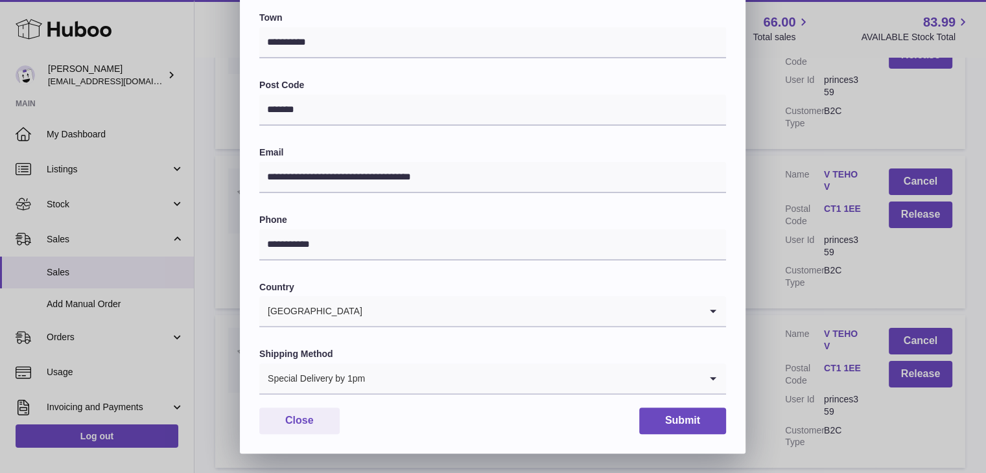
scroll to position [0, 0]
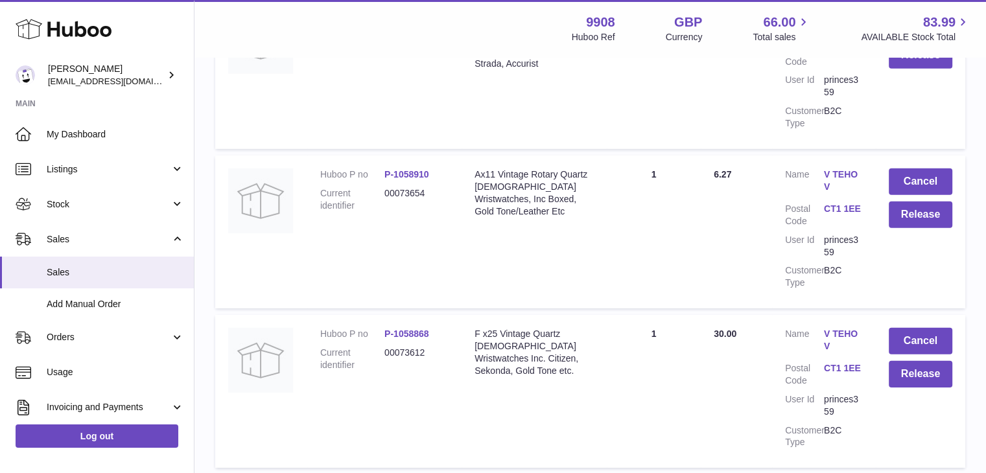
click at [770, 216] on div at bounding box center [493, 236] width 986 height 473
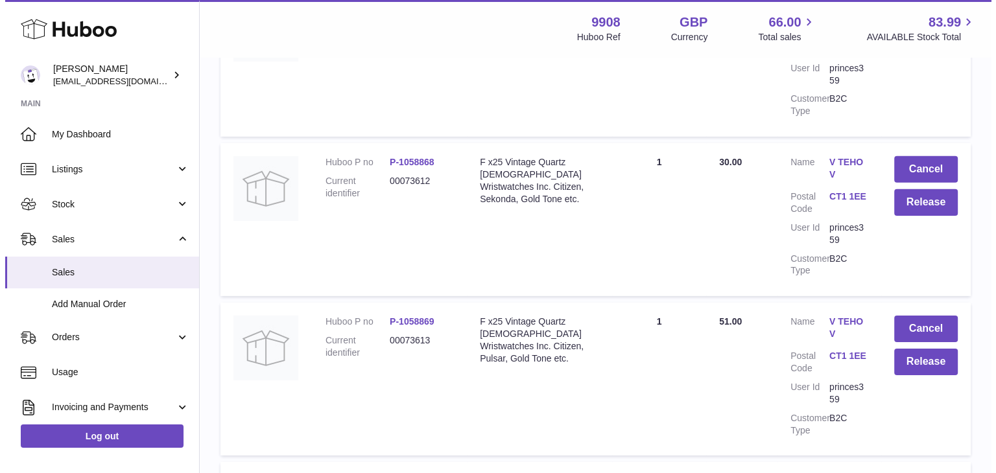
scroll to position [4101, 0]
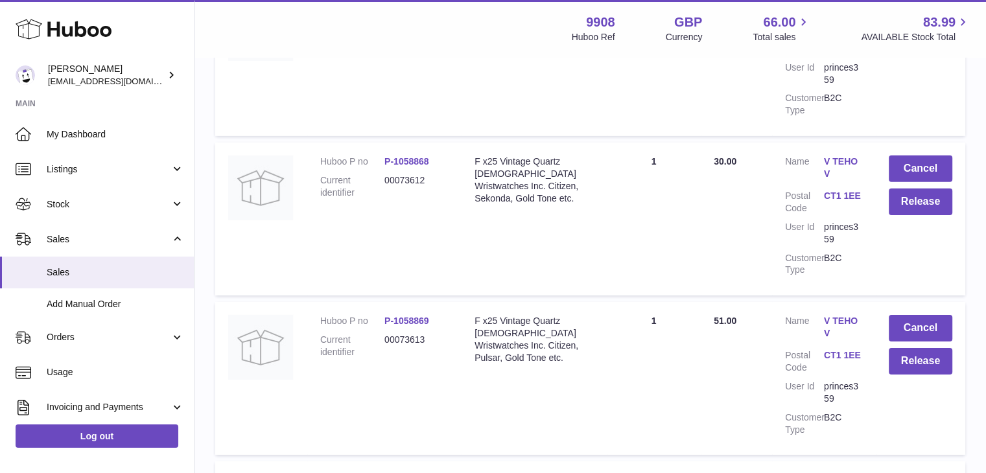
click at [763, 239] on div at bounding box center [493, 236] width 986 height 473
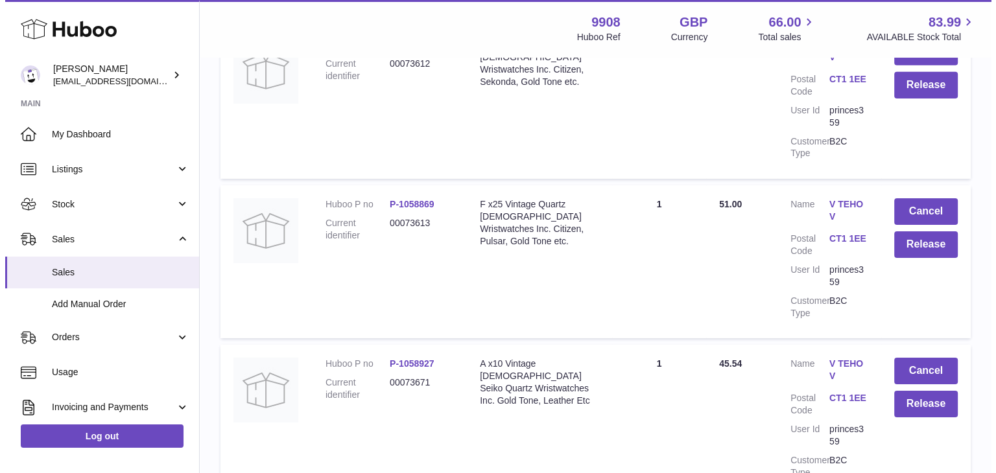
scroll to position [4220, 0]
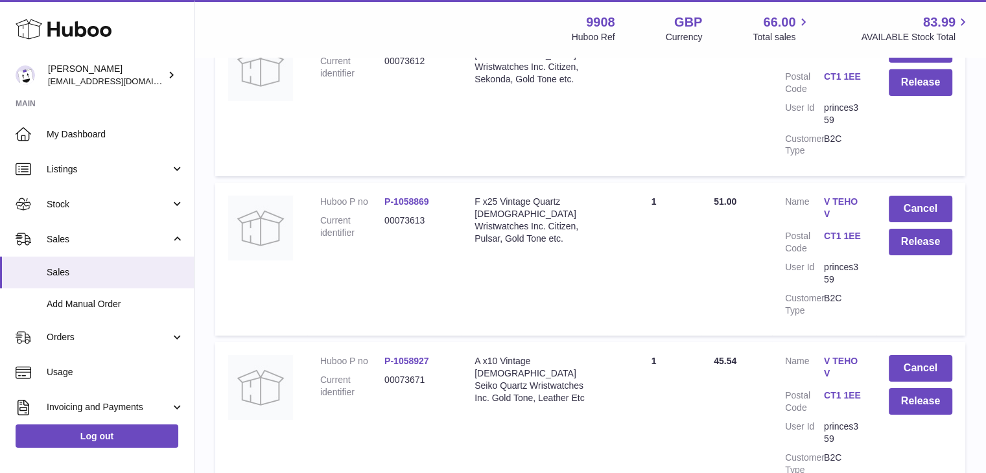
click at [760, 242] on div at bounding box center [493, 236] width 986 height 473
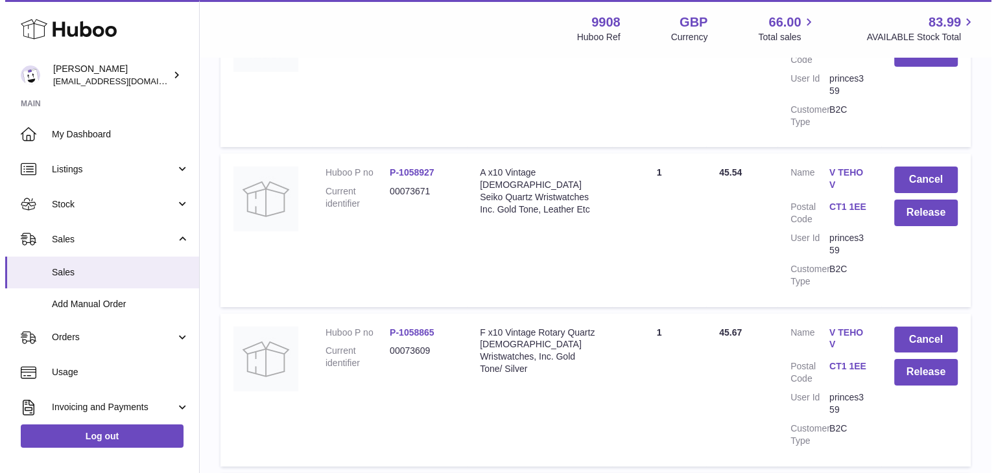
scroll to position [4409, 0]
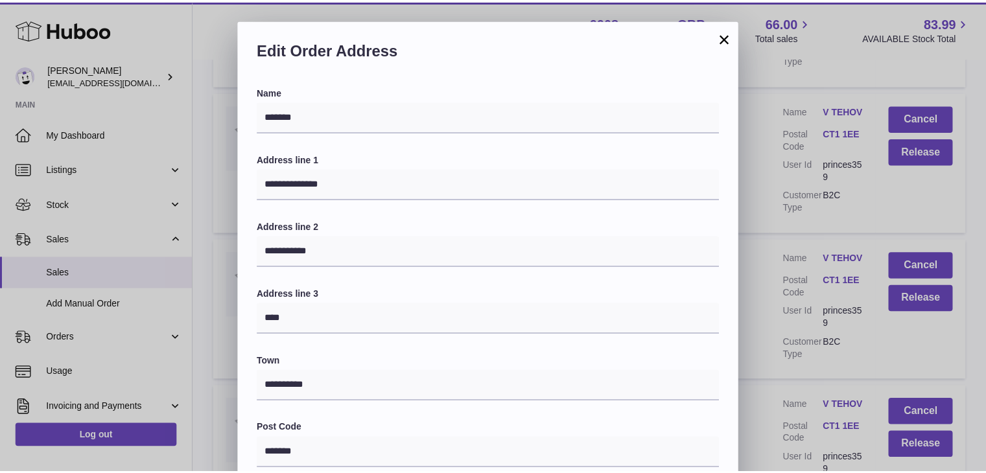
scroll to position [344, 0]
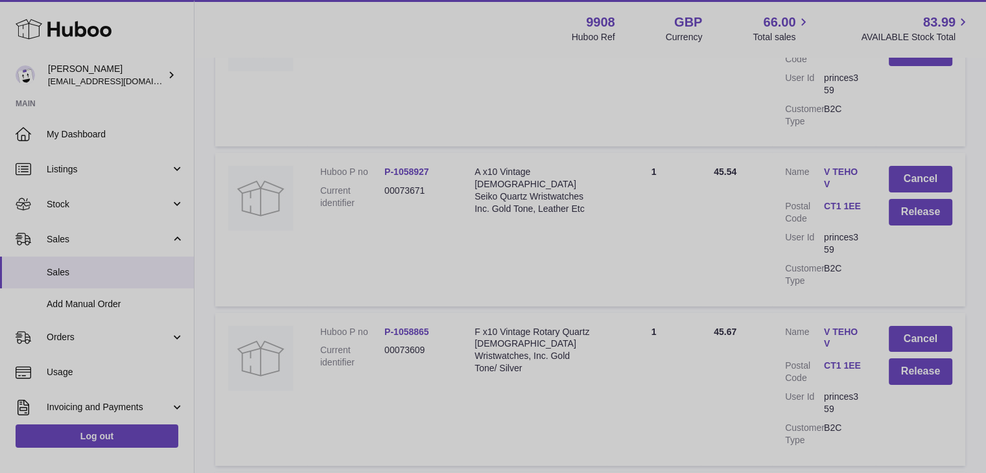
click at [758, 283] on div at bounding box center [493, 236] width 986 height 473
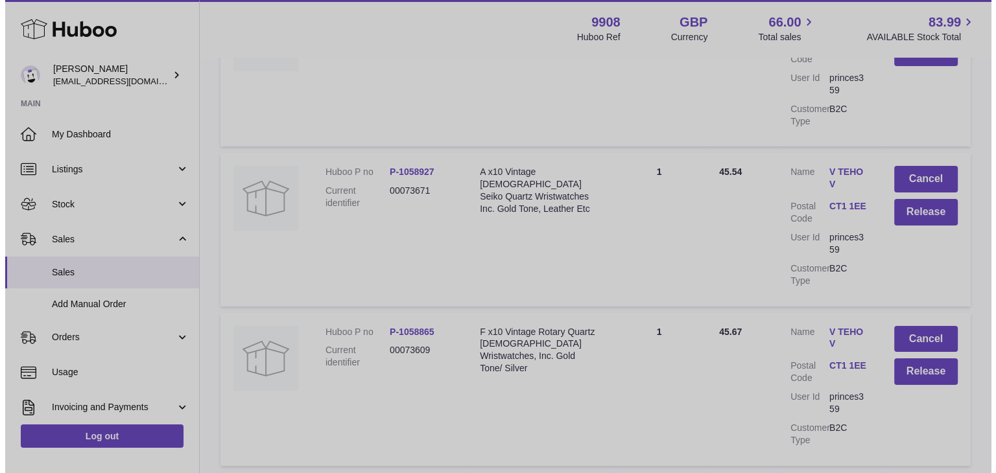
scroll to position [0, 0]
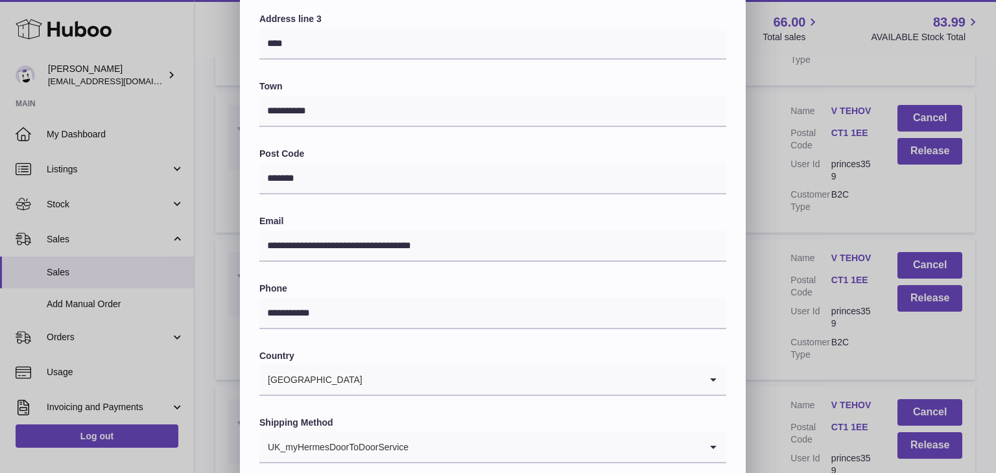
scroll to position [344, 0]
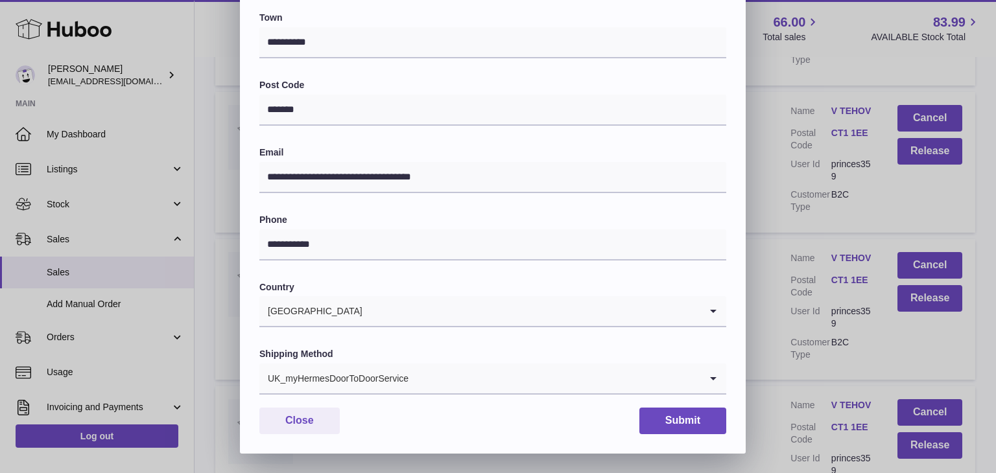
click at [524, 374] on input "Search for option" at bounding box center [554, 379] width 291 height 30
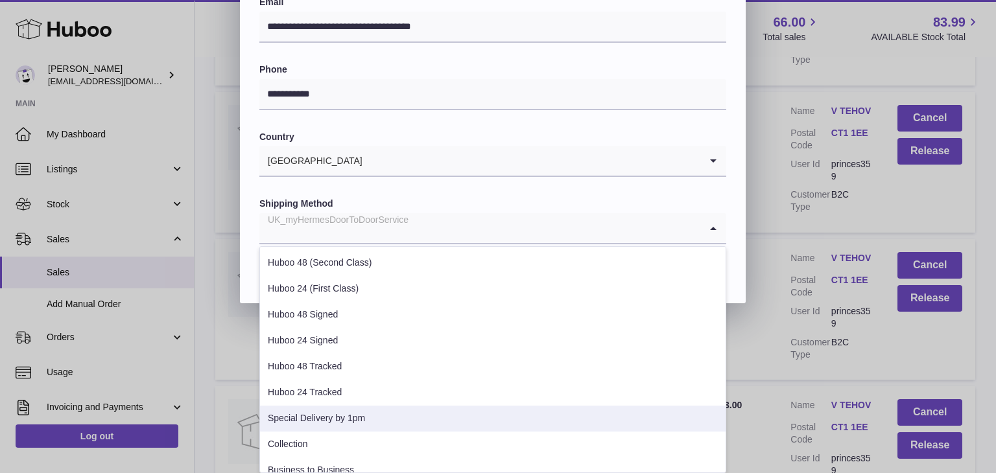
click at [415, 409] on li "Special Delivery by 1pm" at bounding box center [492, 419] width 465 height 26
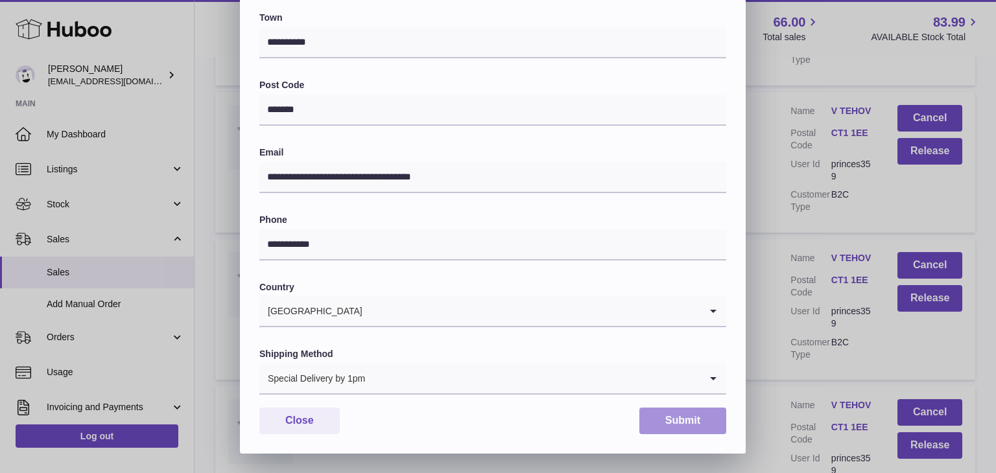
click at [663, 416] on button "Submit" at bounding box center [682, 421] width 87 height 27
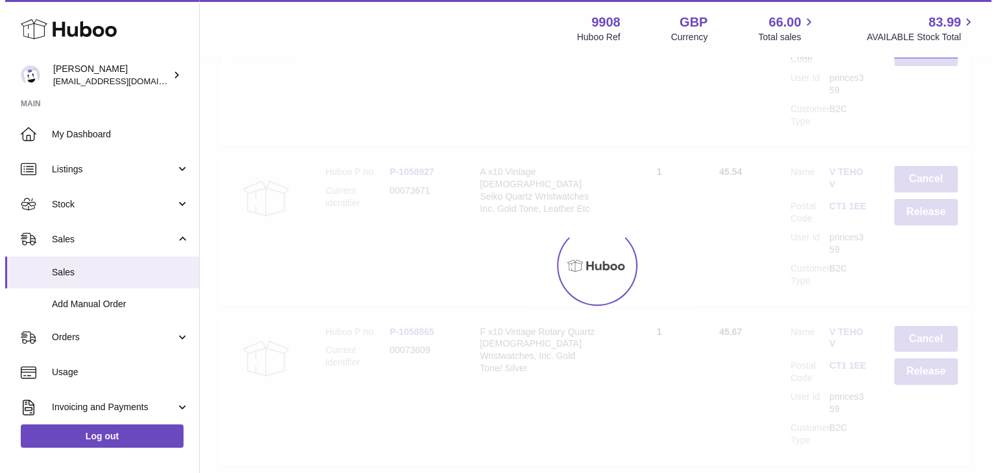
scroll to position [0, 0]
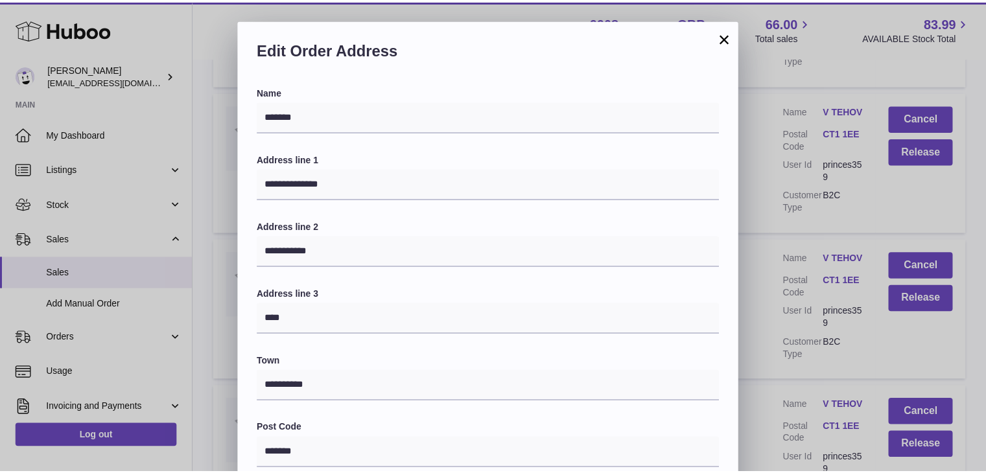
scroll to position [344, 0]
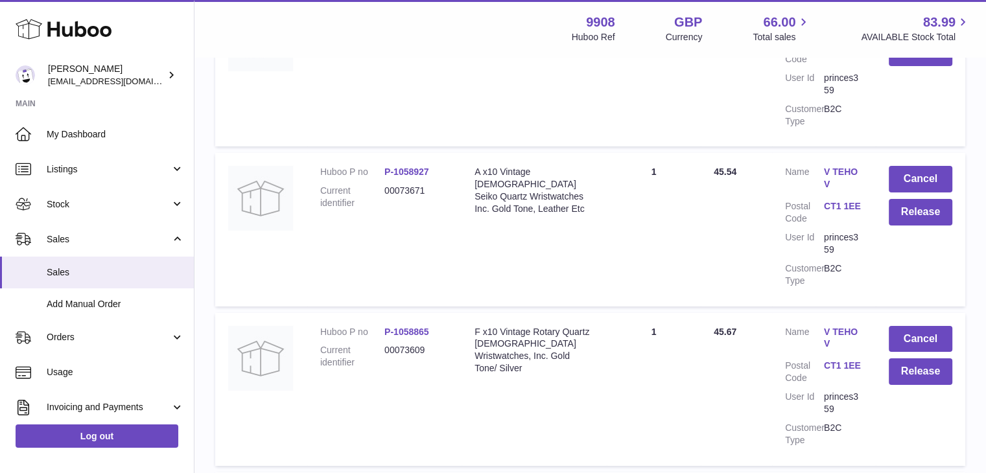
click at [765, 273] on div at bounding box center [493, 236] width 986 height 473
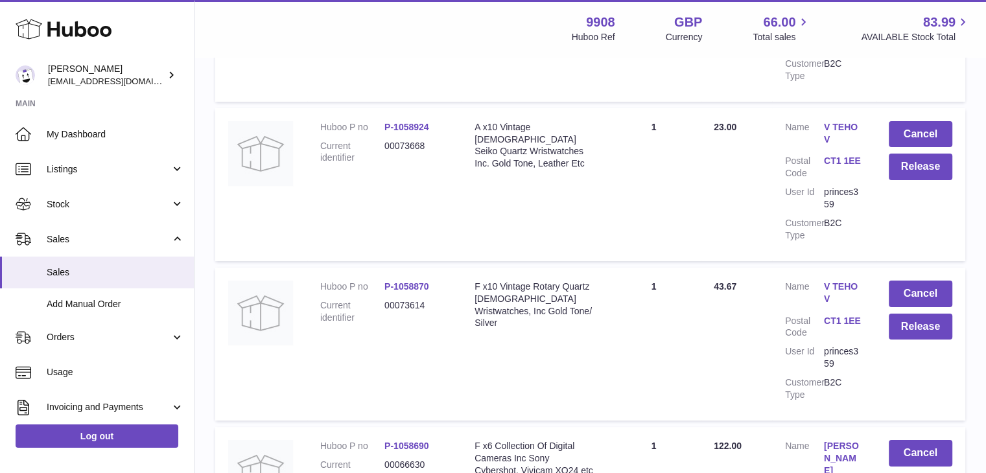
click at [838, 440] on link "[PERSON_NAME]" at bounding box center [843, 458] width 39 height 37
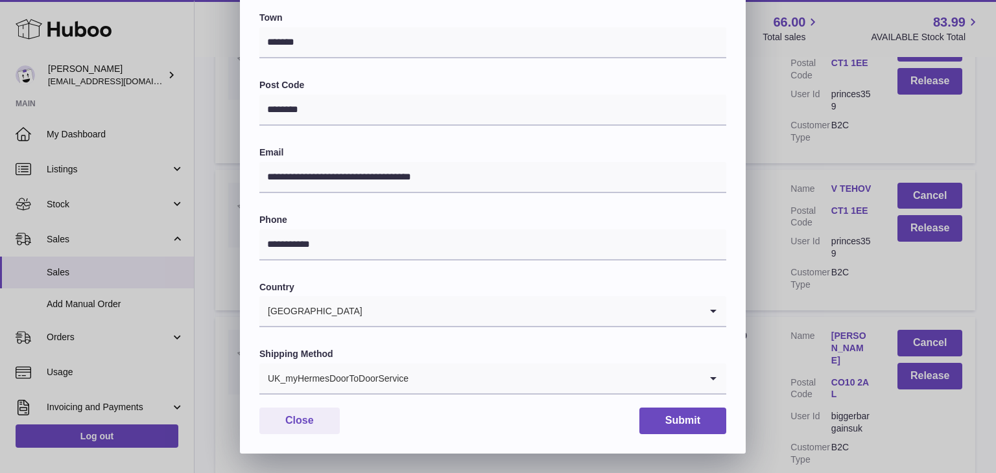
click at [395, 374] on div "UK_myHermesDoorToDoorService" at bounding box center [479, 379] width 441 height 30
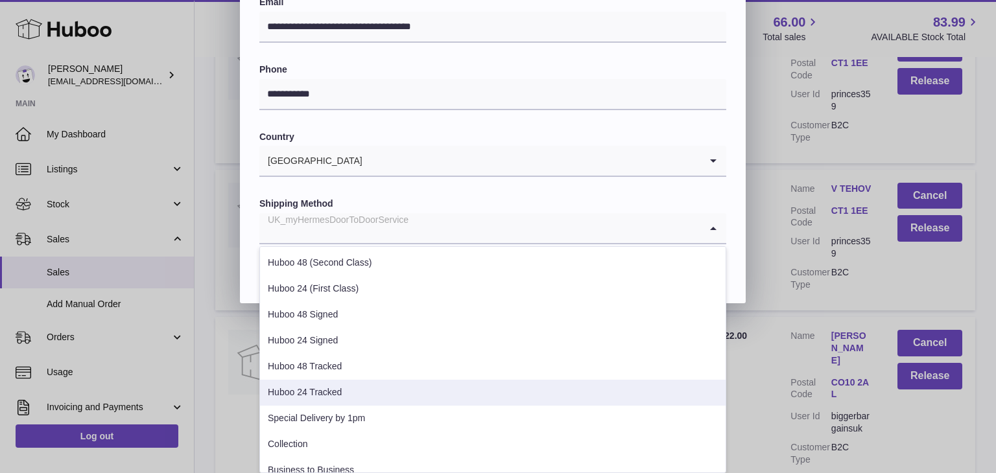
click at [368, 397] on li "Huboo 24 Tracked" at bounding box center [492, 393] width 465 height 26
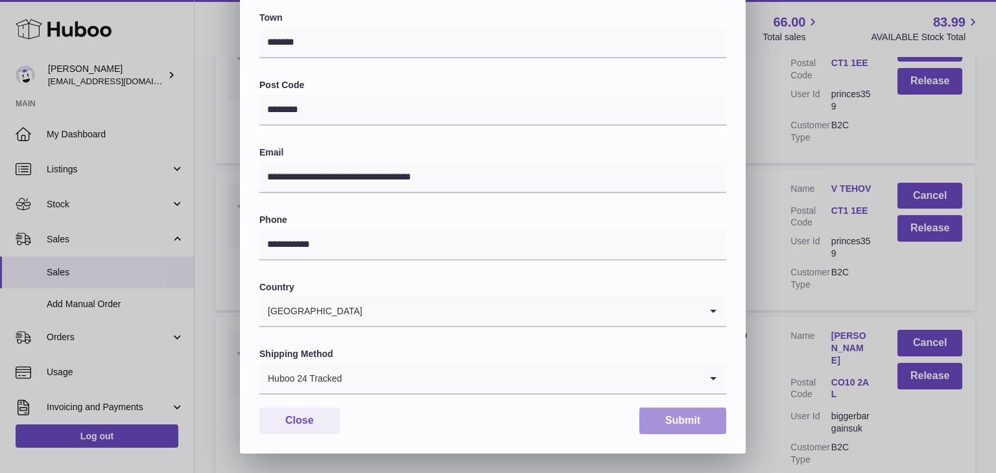
click at [666, 419] on button "Submit" at bounding box center [682, 421] width 87 height 27
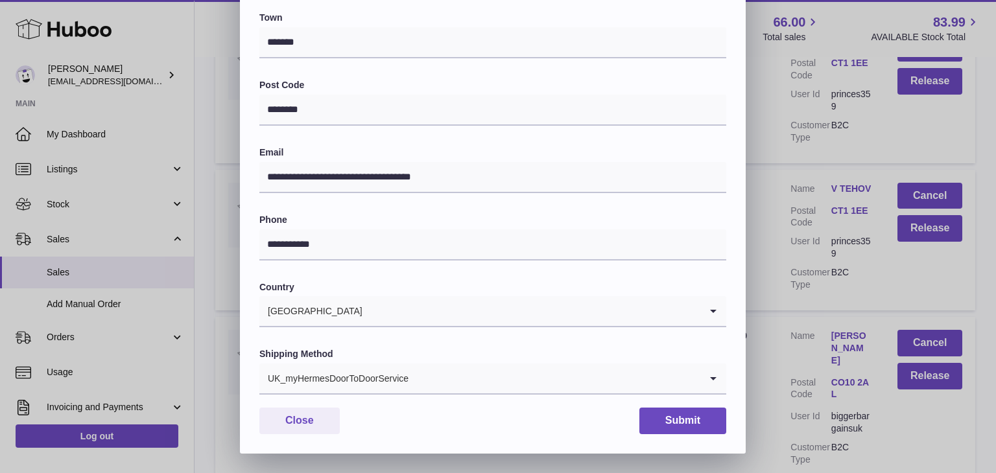
click at [412, 378] on input "Search for option" at bounding box center [554, 379] width 291 height 30
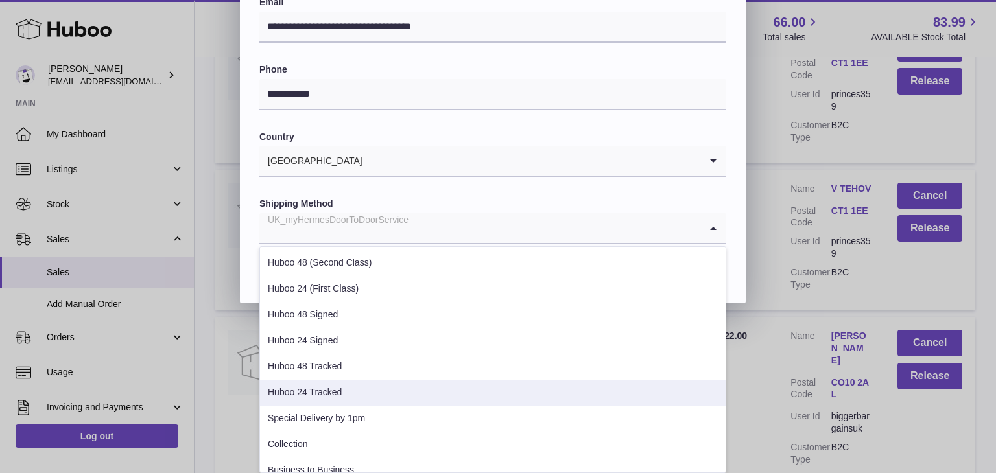
click at [389, 391] on li "Huboo 24 Tracked" at bounding box center [492, 393] width 465 height 26
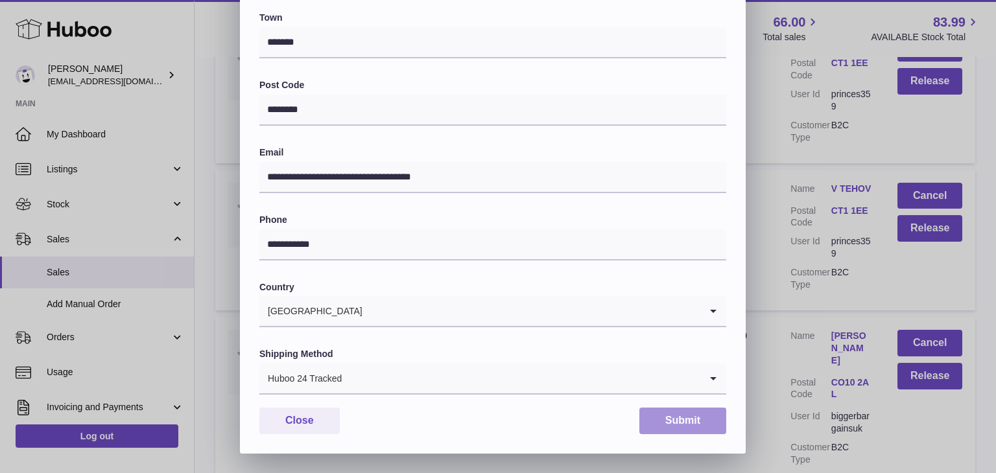
click at [692, 419] on button "Submit" at bounding box center [682, 421] width 87 height 27
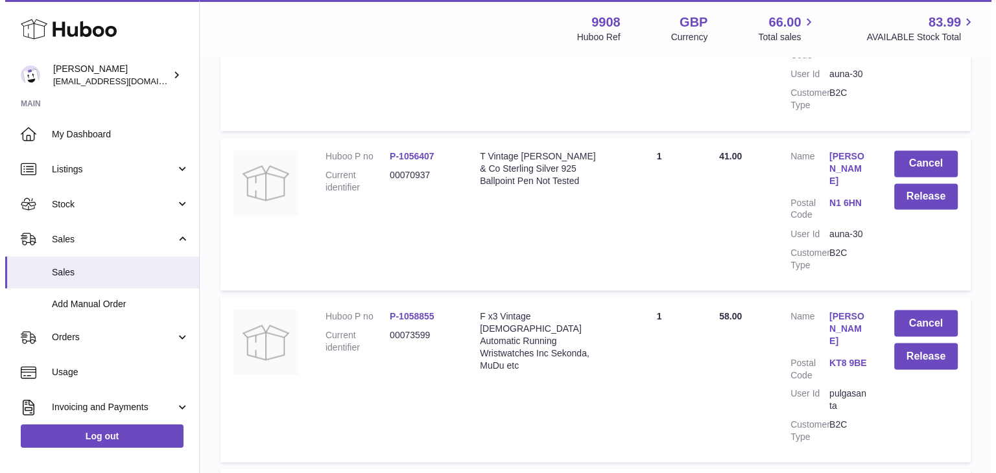
scroll to position [7158, 0]
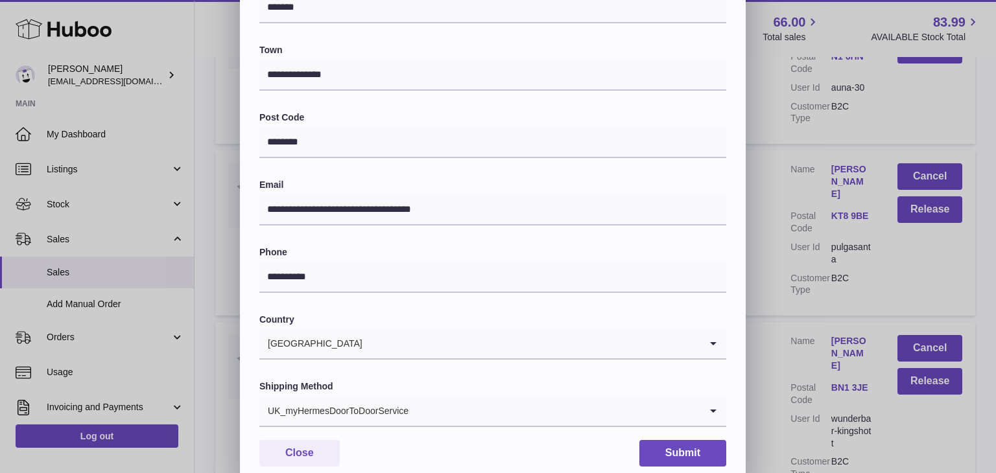
scroll to position [344, 0]
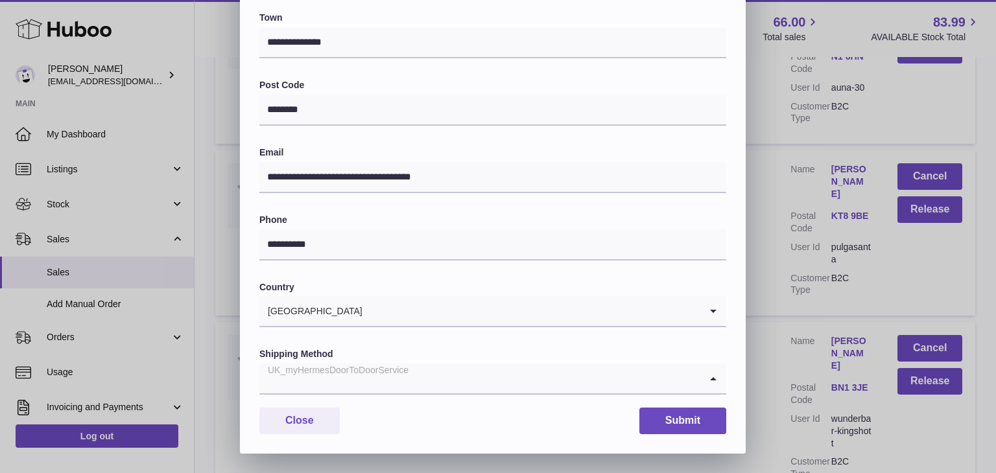
click at [428, 379] on input "Search for option" at bounding box center [479, 379] width 441 height 30
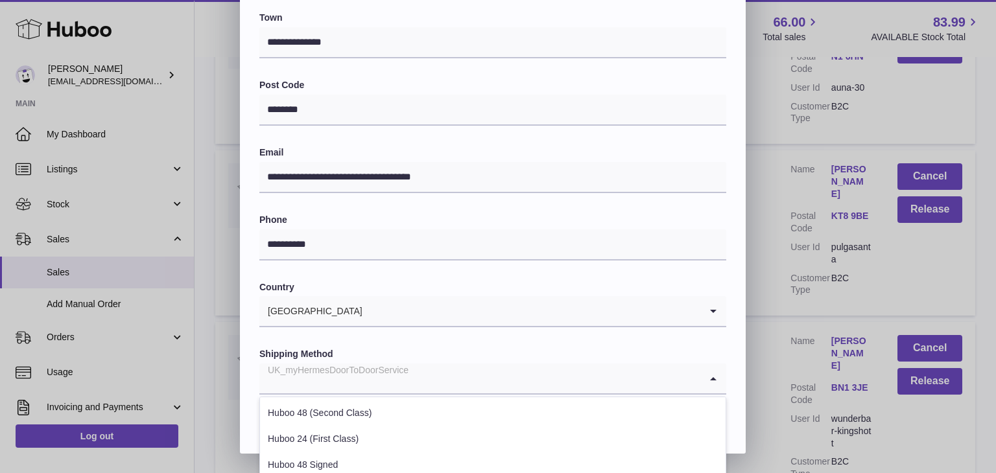
scroll to position [495, 0]
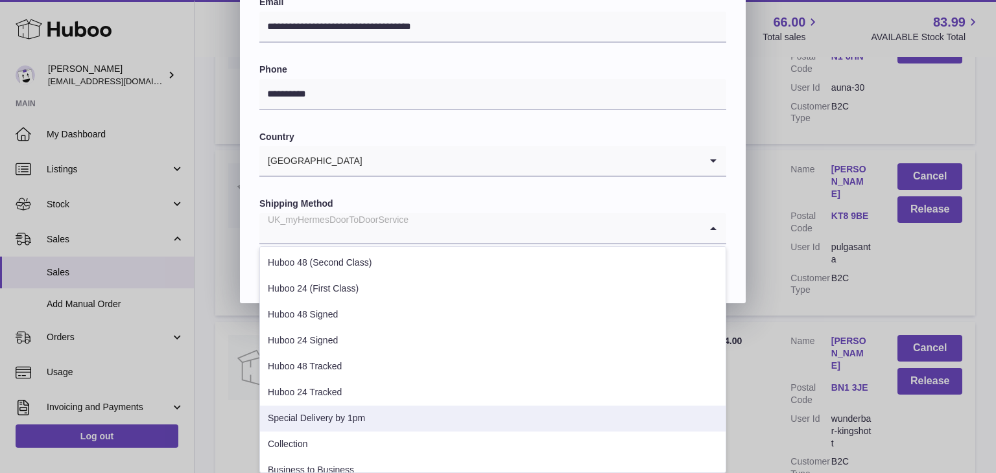
click at [386, 410] on li "Special Delivery by 1pm" at bounding box center [492, 419] width 465 height 26
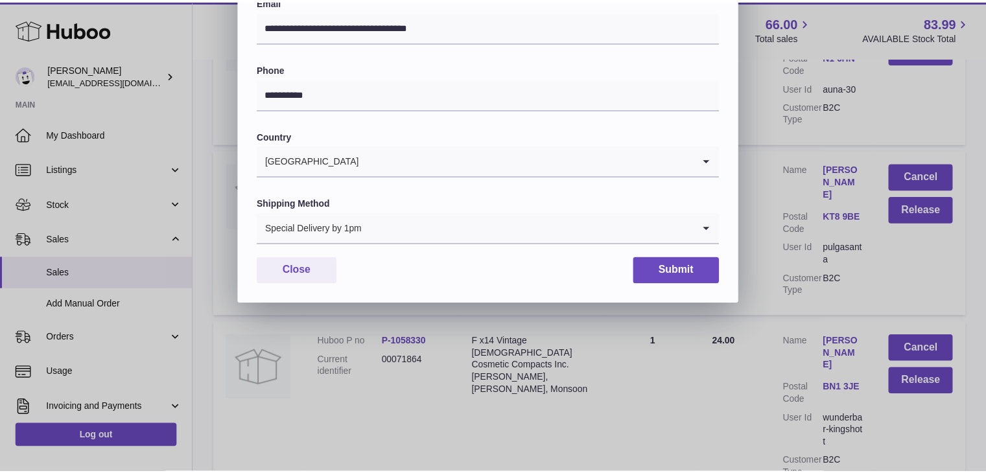
scroll to position [344, 0]
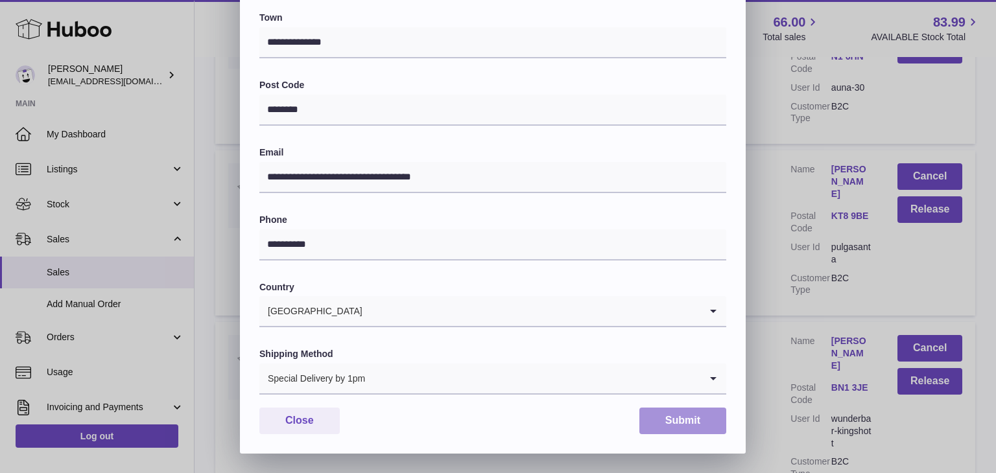
click at [657, 434] on button "Submit" at bounding box center [682, 421] width 87 height 27
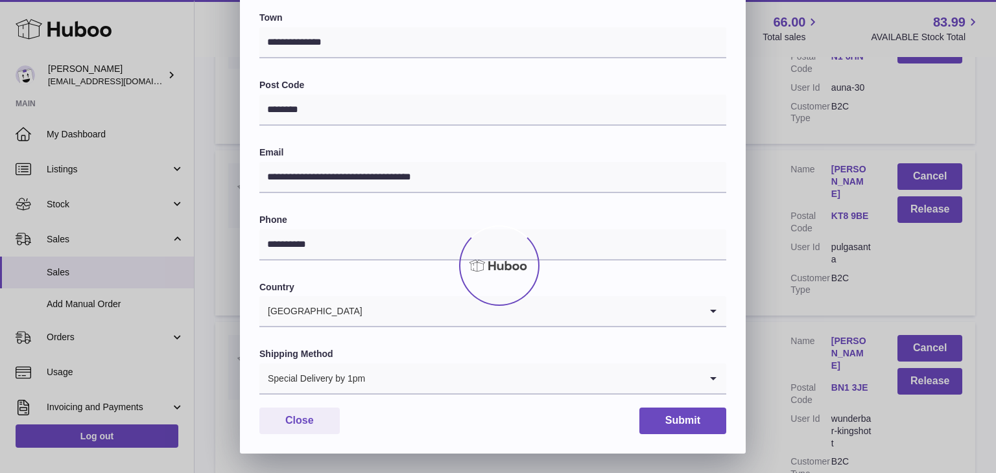
scroll to position [0, 0]
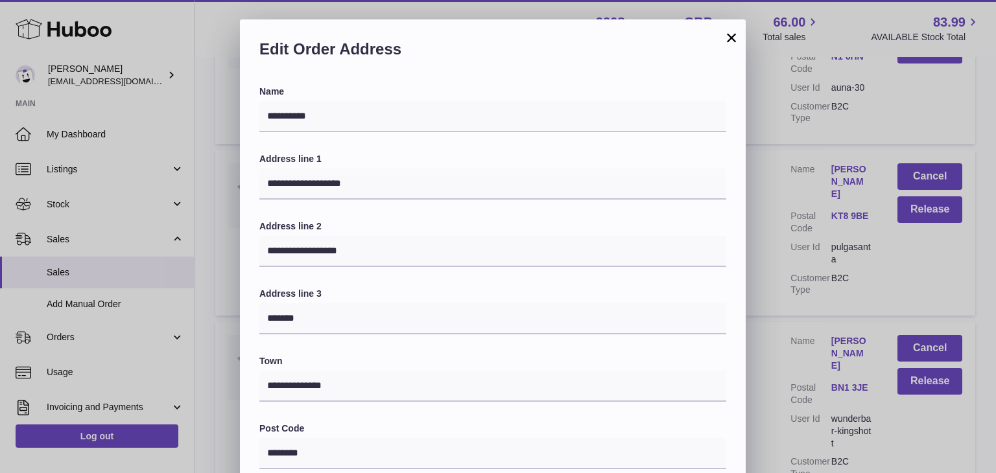
scroll to position [344, 0]
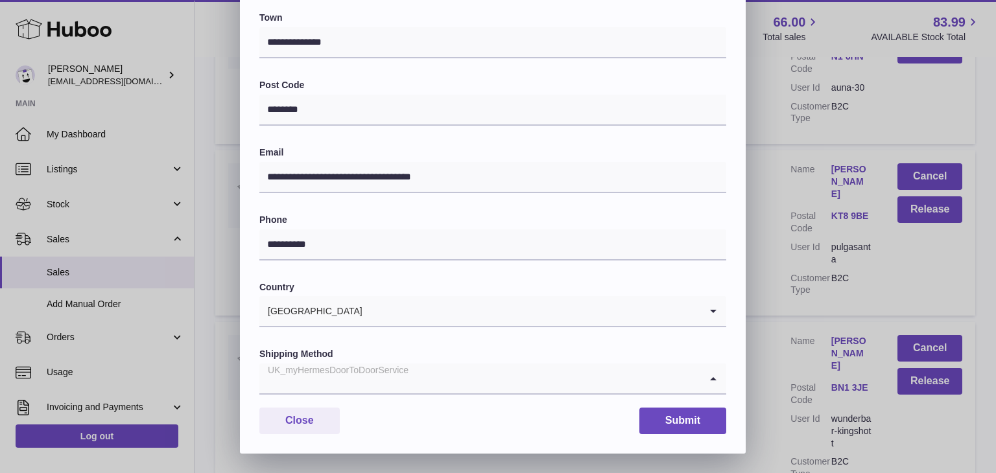
click at [427, 388] on input "Search for option" at bounding box center [479, 379] width 441 height 30
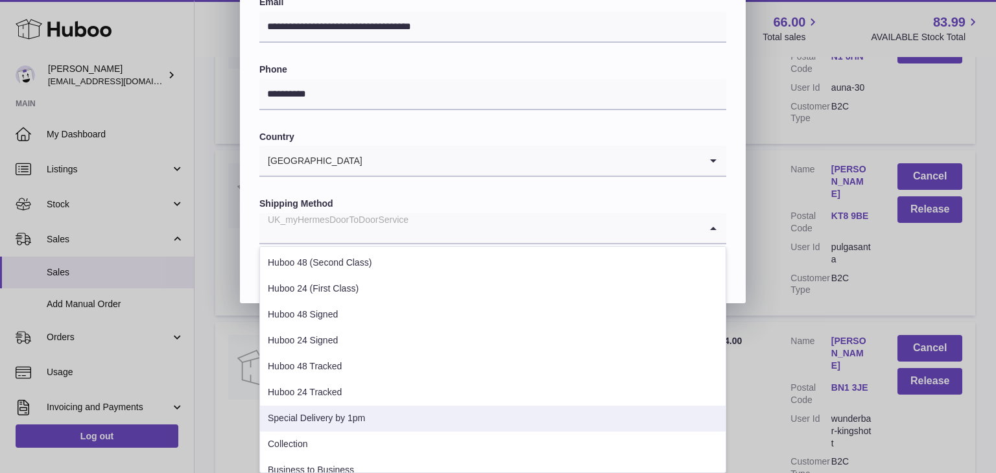
click at [391, 417] on li "Special Delivery by 1pm" at bounding box center [492, 419] width 465 height 26
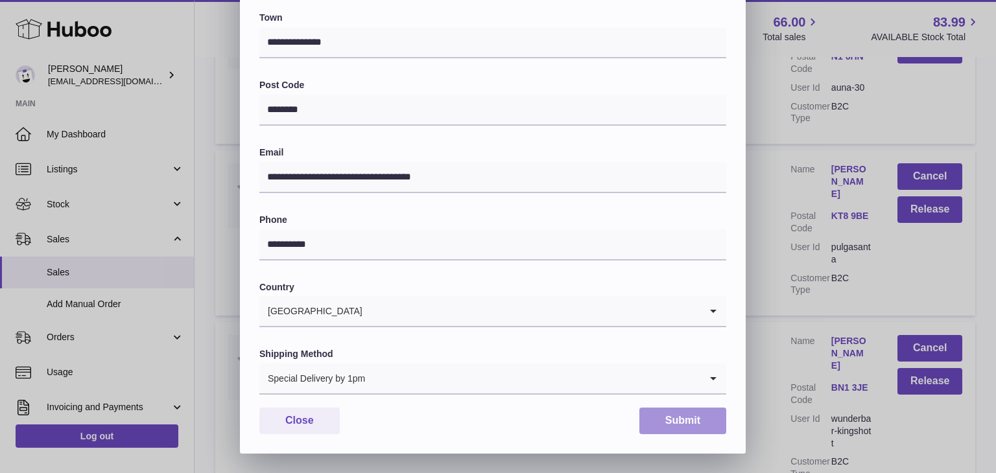
click at [694, 421] on button "Submit" at bounding box center [682, 421] width 87 height 27
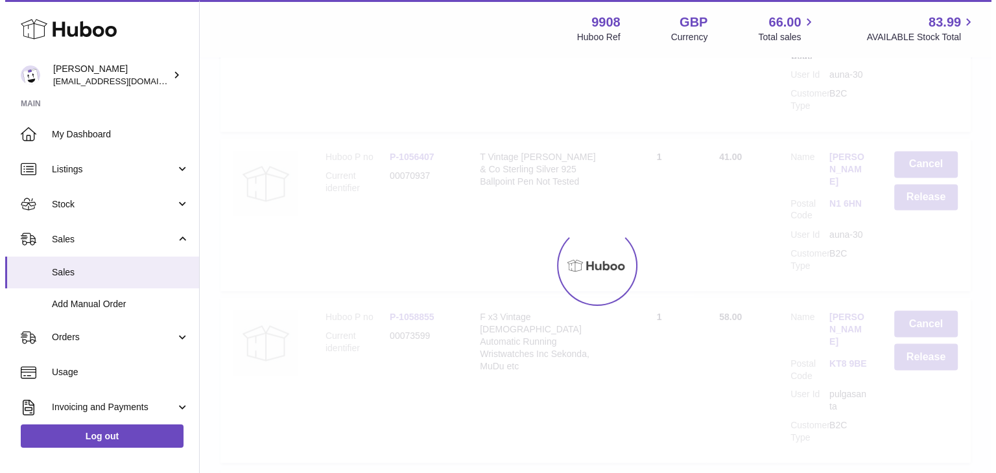
scroll to position [0, 0]
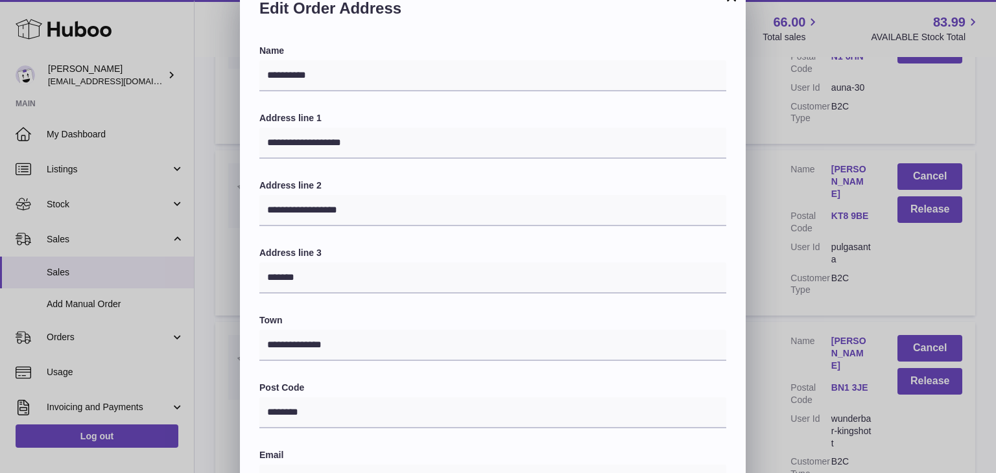
scroll to position [344, 0]
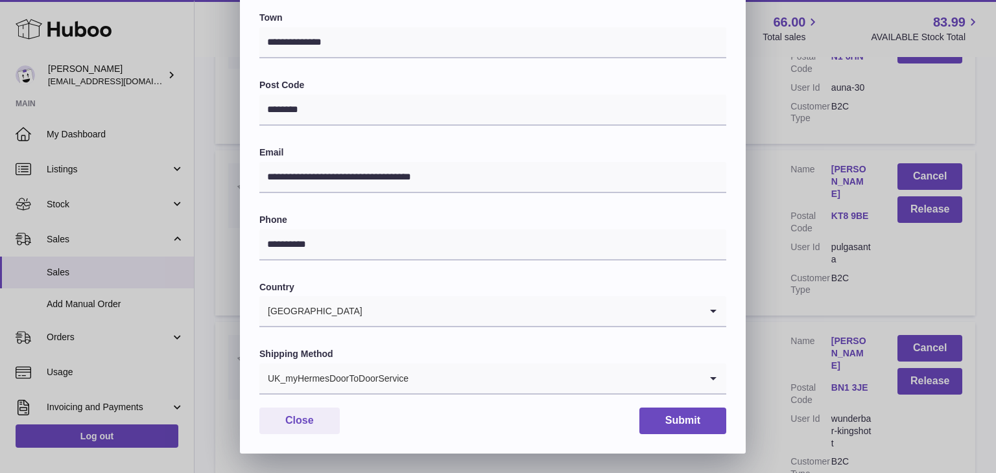
click at [501, 395] on div "**********" at bounding box center [493, 98] width 506 height 712
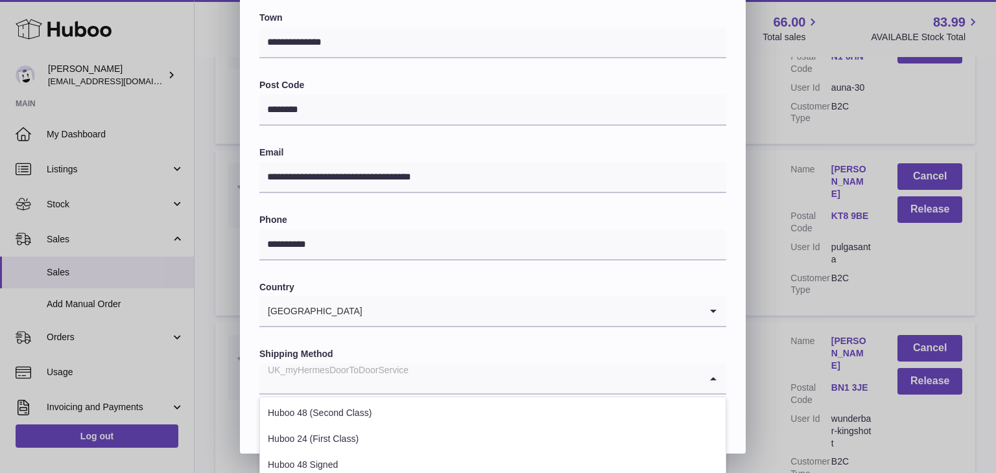
click at [487, 371] on input "Search for option" at bounding box center [479, 379] width 441 height 30
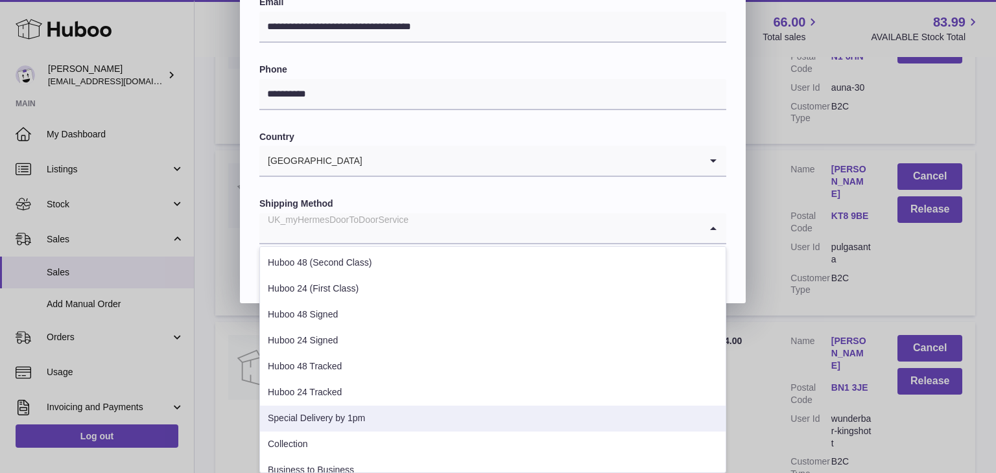
click at [423, 417] on li "Special Delivery by 1pm" at bounding box center [492, 419] width 465 height 26
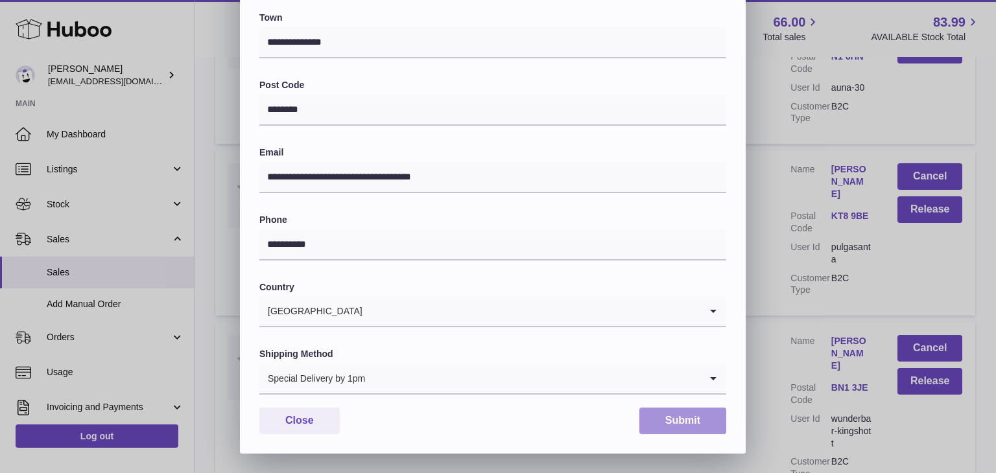
click at [657, 423] on button "Submit" at bounding box center [682, 421] width 87 height 27
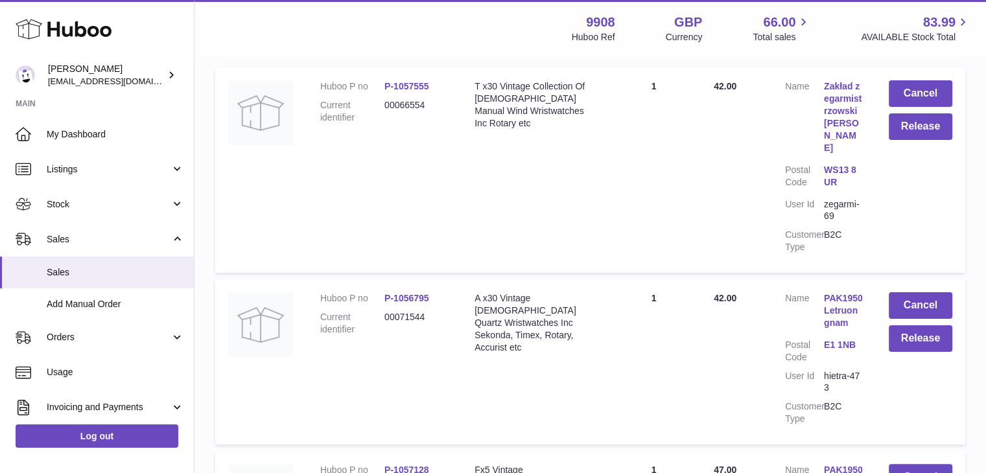
scroll to position [0, 0]
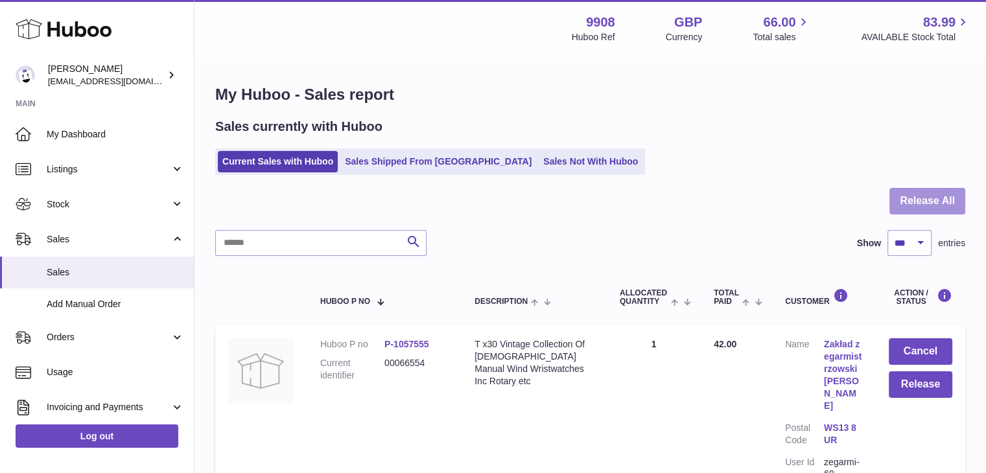
click at [932, 196] on button "Release All" at bounding box center [927, 201] width 76 height 27
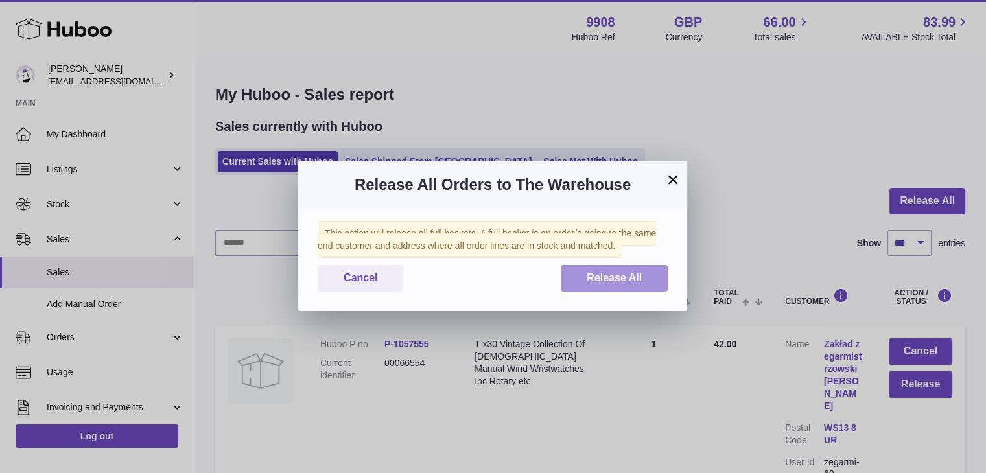
click at [633, 274] on span "Release All" at bounding box center [614, 277] width 55 height 11
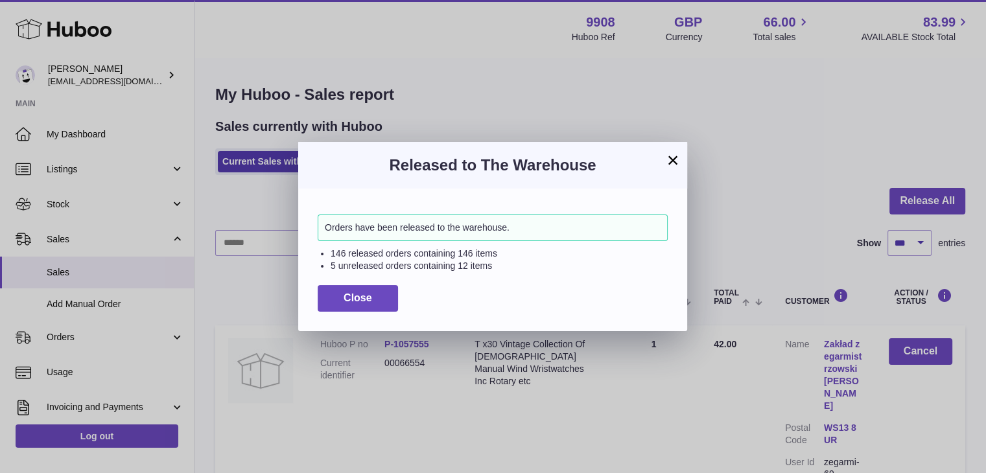
click at [674, 157] on button "×" at bounding box center [673, 160] width 16 height 16
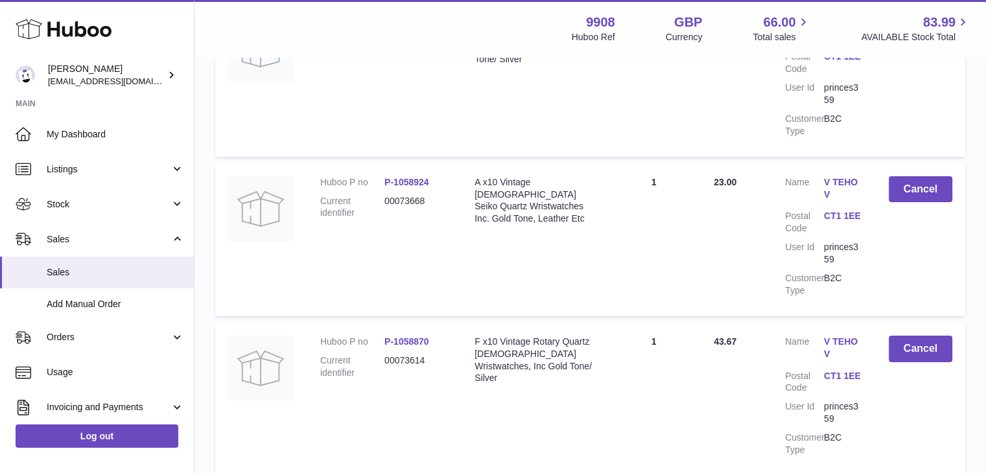
scroll to position [4718, 0]
drag, startPoint x: 432, startPoint y: 304, endPoint x: 388, endPoint y: 305, distance: 44.1
copy dd "00066603"
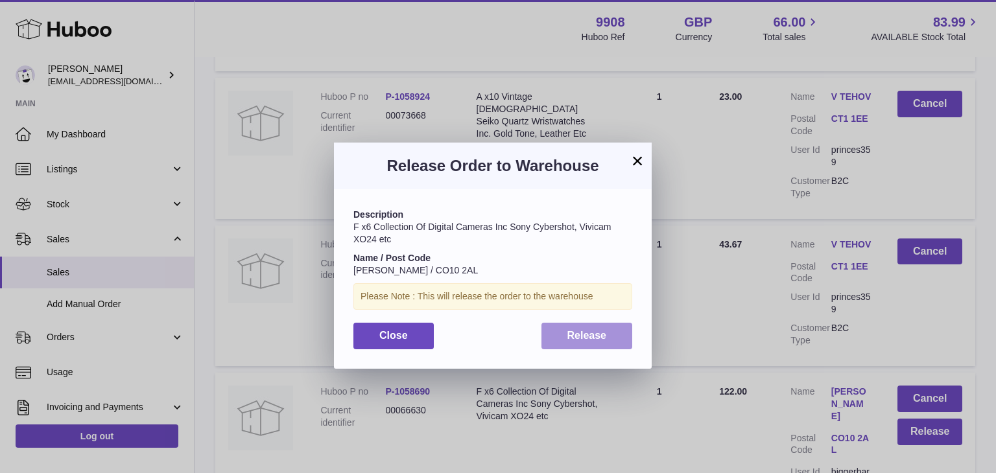
click at [583, 342] on button "Release" at bounding box center [586, 336] width 91 height 27
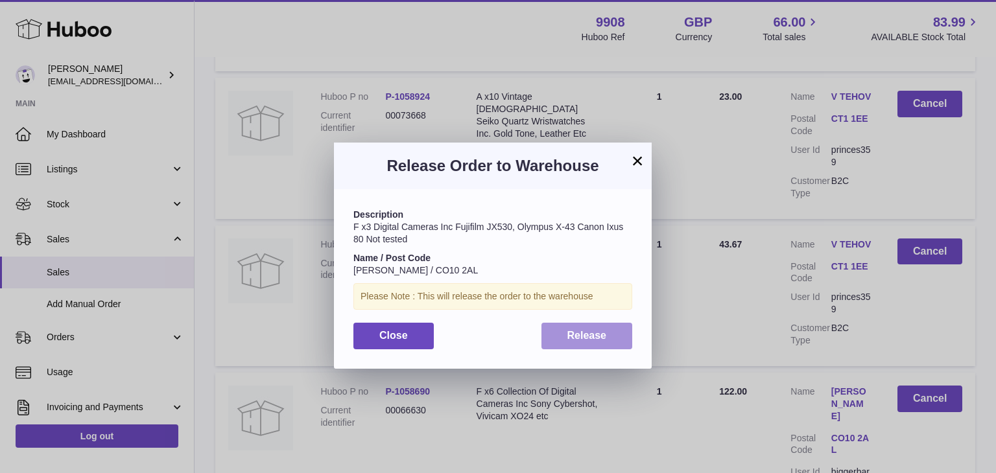
click at [574, 330] on span "Release" at bounding box center [587, 335] width 40 height 11
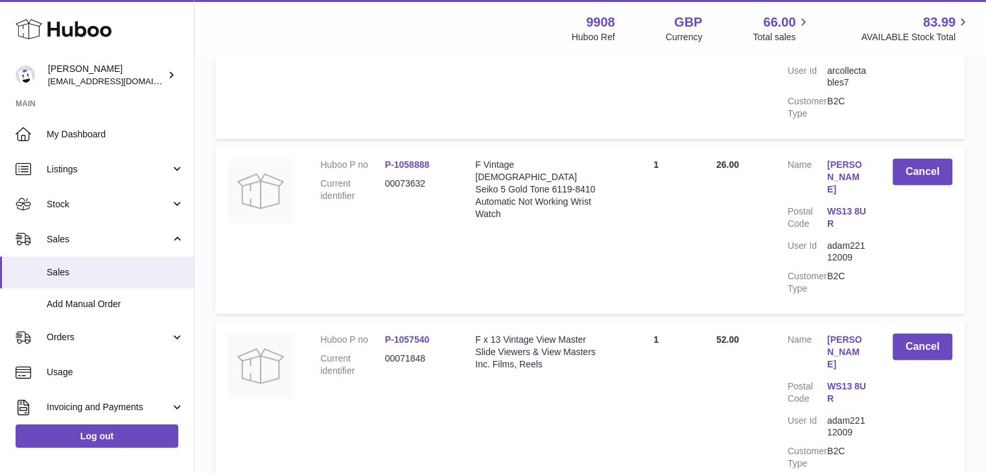
scroll to position [8181, 0]
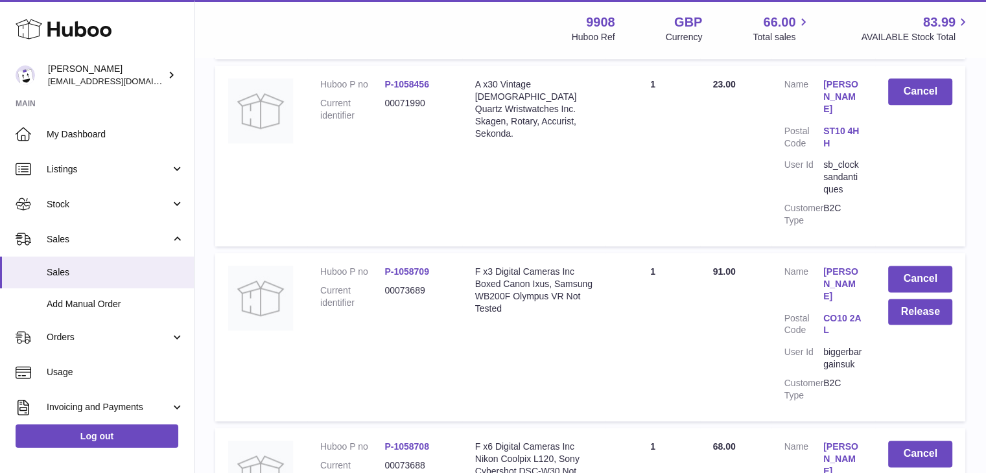
scroll to position [1600, 0]
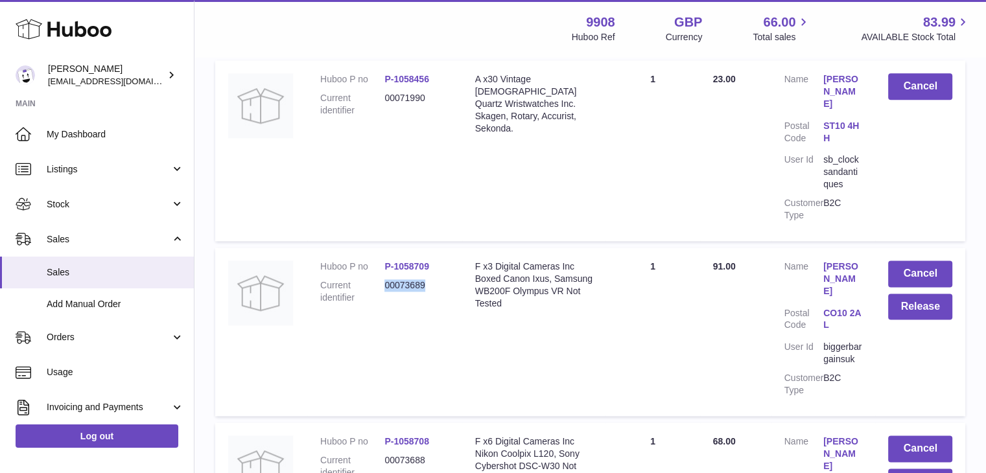
drag, startPoint x: 432, startPoint y: 159, endPoint x: 387, endPoint y: 161, distance: 45.4
click at [387, 279] on dd "00073689" at bounding box center [416, 291] width 64 height 25
copy dd "00073689"
click at [911, 294] on button "Release" at bounding box center [920, 307] width 64 height 27
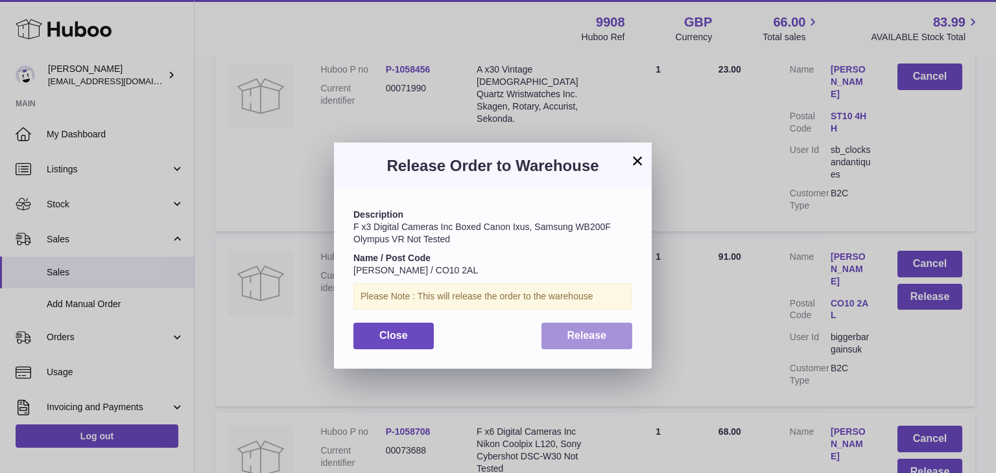
click at [574, 337] on span "Release" at bounding box center [587, 335] width 40 height 11
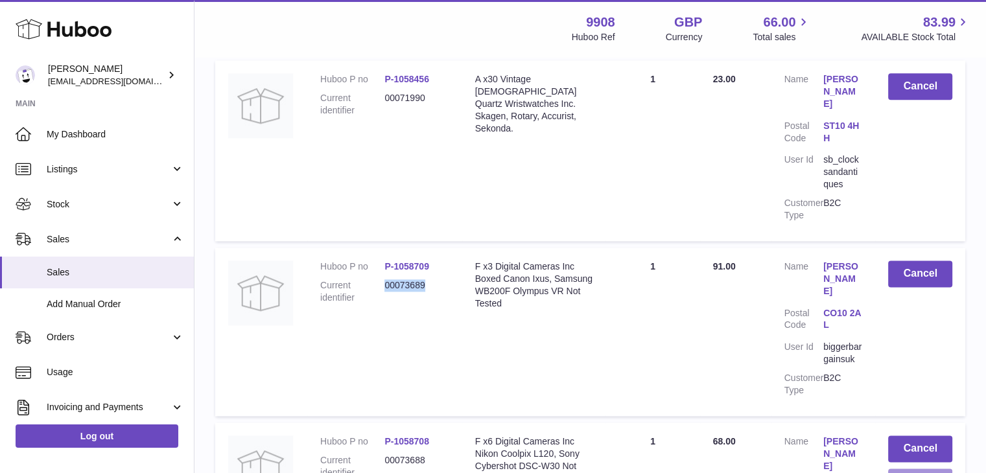
click at [926, 469] on button "Release" at bounding box center [920, 482] width 64 height 27
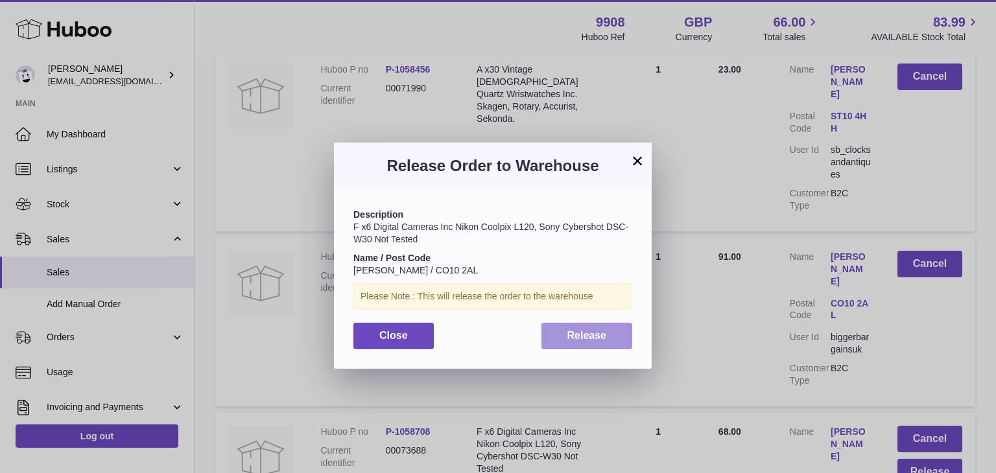
click at [597, 332] on span "Release" at bounding box center [587, 335] width 40 height 11
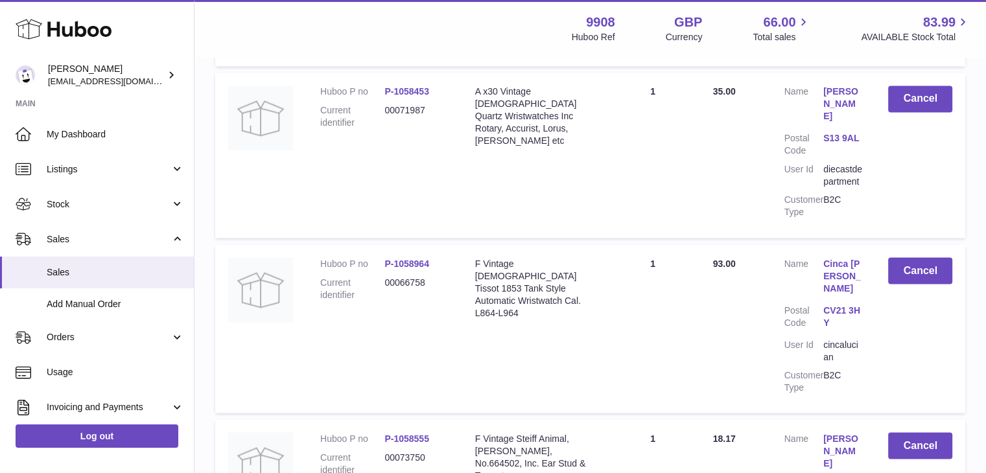
scroll to position [7162, 0]
drag, startPoint x: 434, startPoint y: 219, endPoint x: 388, endPoint y: 219, distance: 46.7
copy dd "00073743"
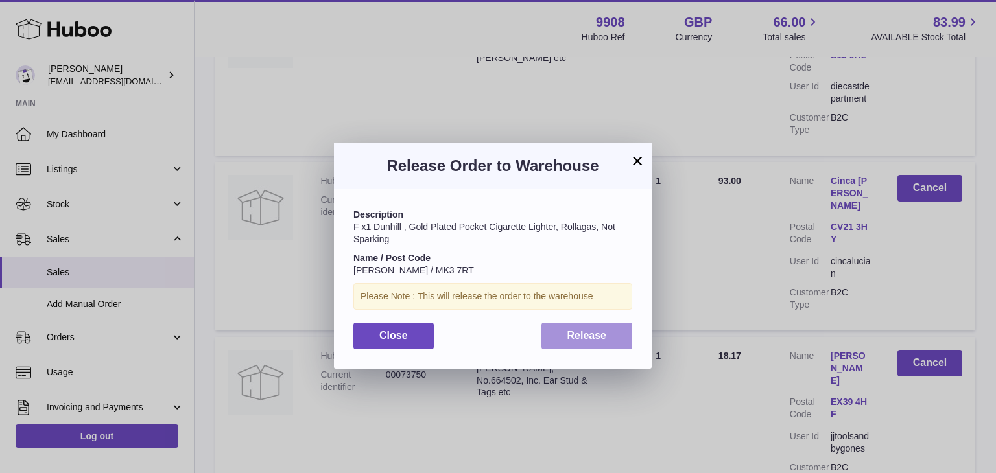
click at [587, 331] on span "Release" at bounding box center [587, 335] width 40 height 11
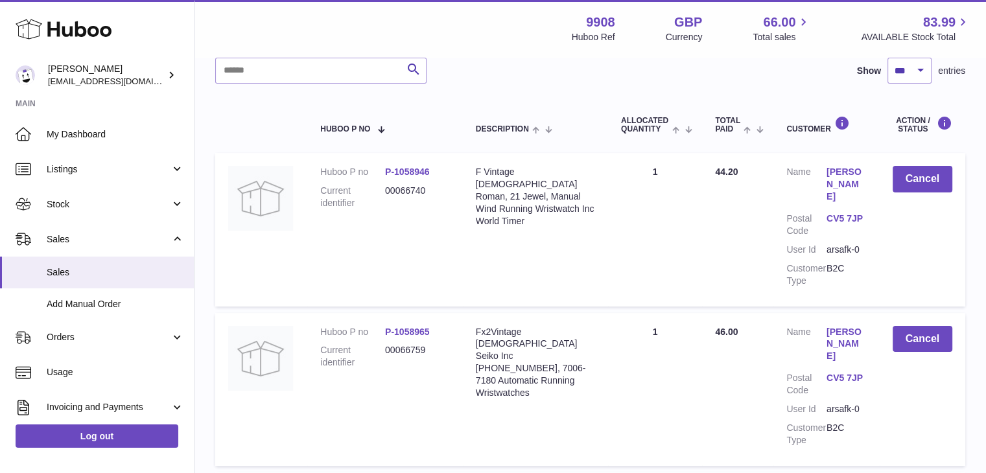
scroll to position [0, 0]
